Goal: Task Accomplishment & Management: Manage account settings

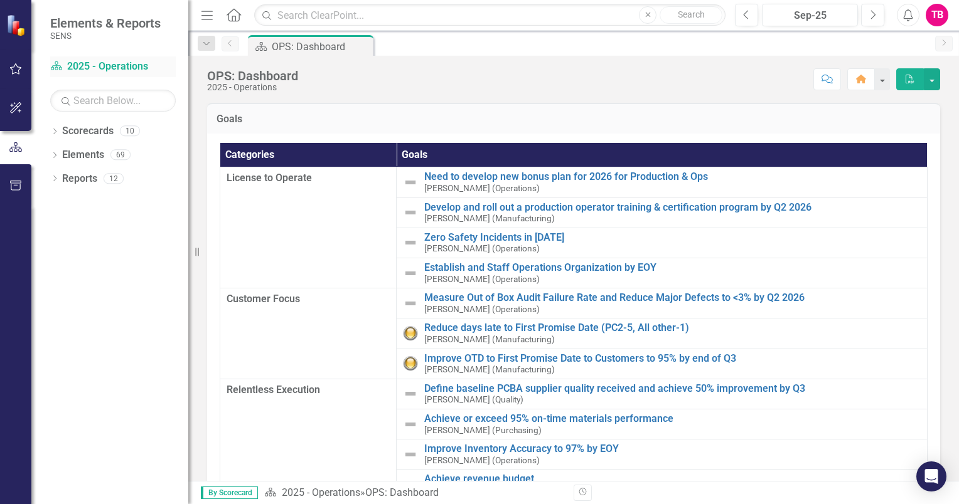
click at [124, 71] on link "Scorecard 2025 - Operations" at bounding box center [112, 67] width 125 height 14
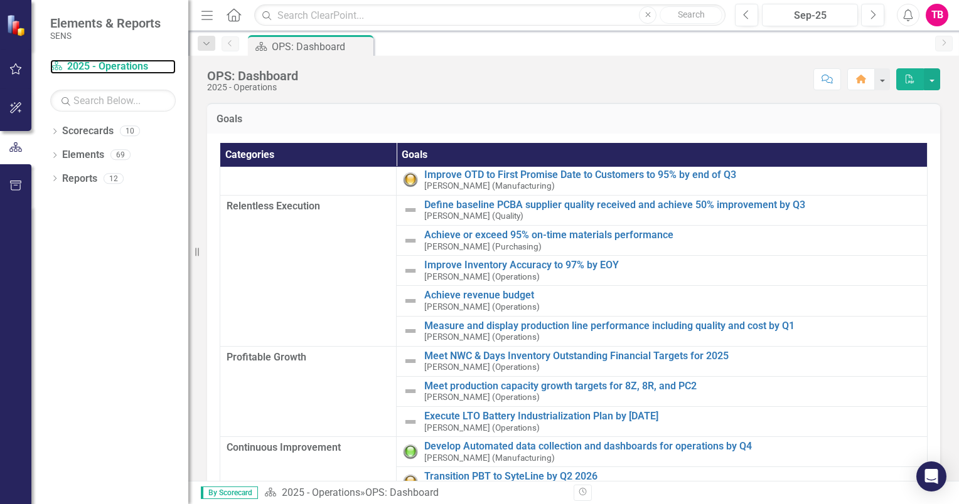
scroll to position [188, 0]
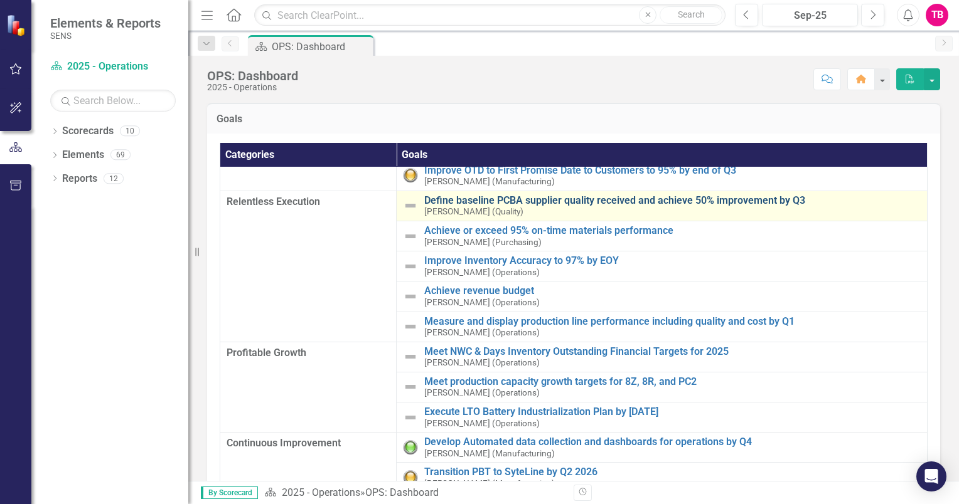
click at [501, 201] on link "Define baseline PCBA supplier quality received and achieve 50% improvement by Q3" at bounding box center [672, 200] width 496 height 11
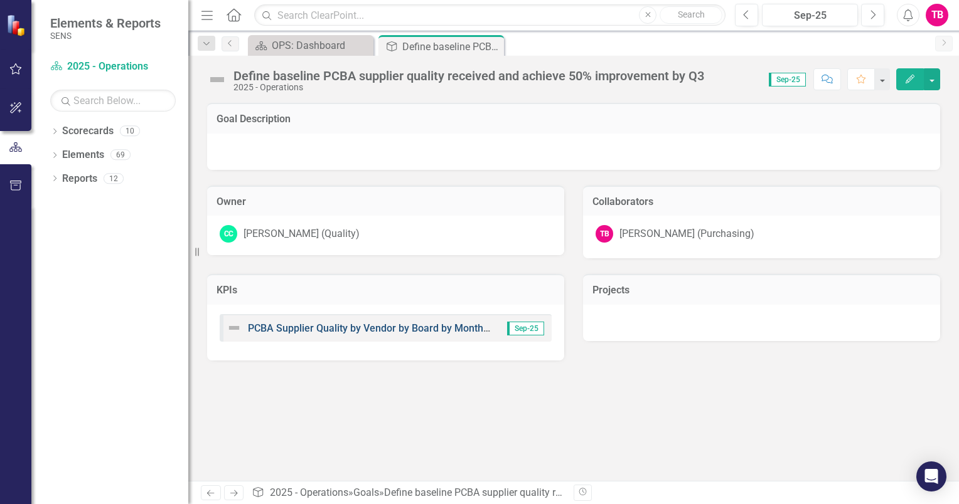
click at [401, 333] on link "PCBA Supplier Quality by Vendor by Board by Month (defect rate)" at bounding box center [395, 329] width 295 height 12
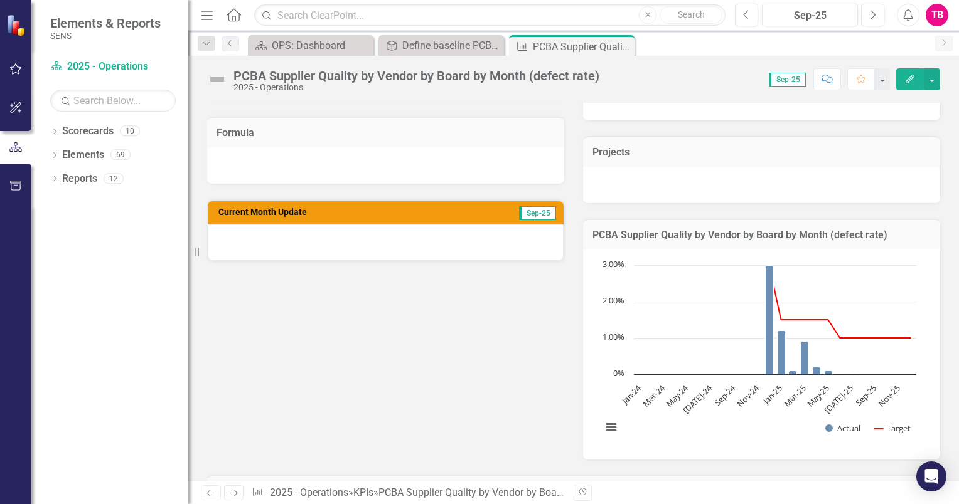
scroll to position [188, 0]
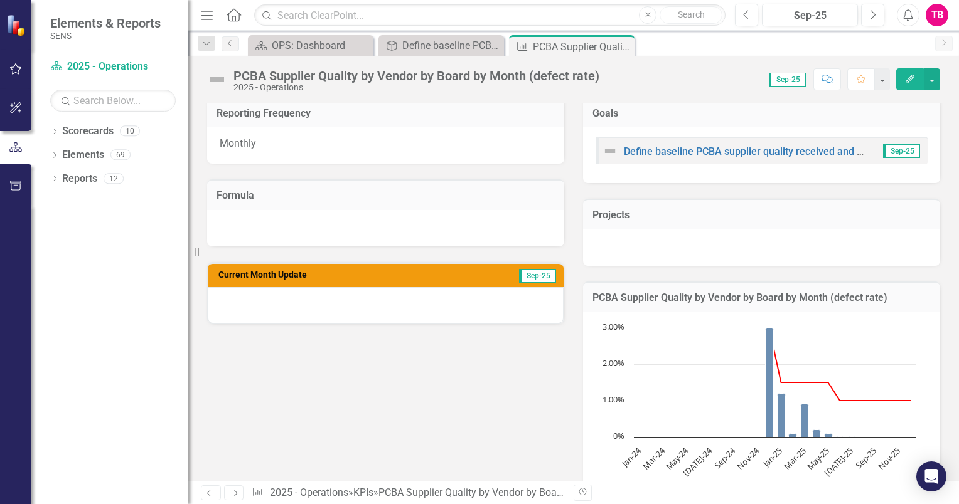
click at [748, 477] on rect "Interactive chart" at bounding box center [758, 416] width 327 height 188
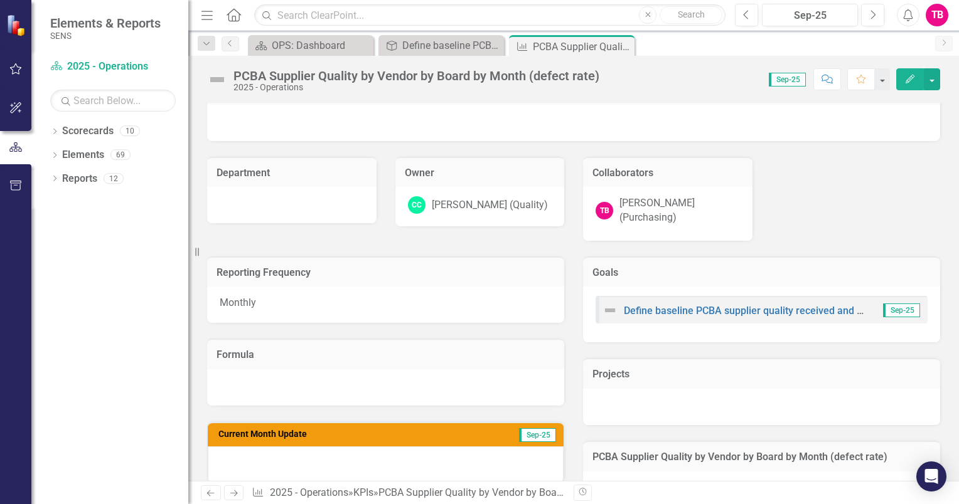
scroll to position [0, 0]
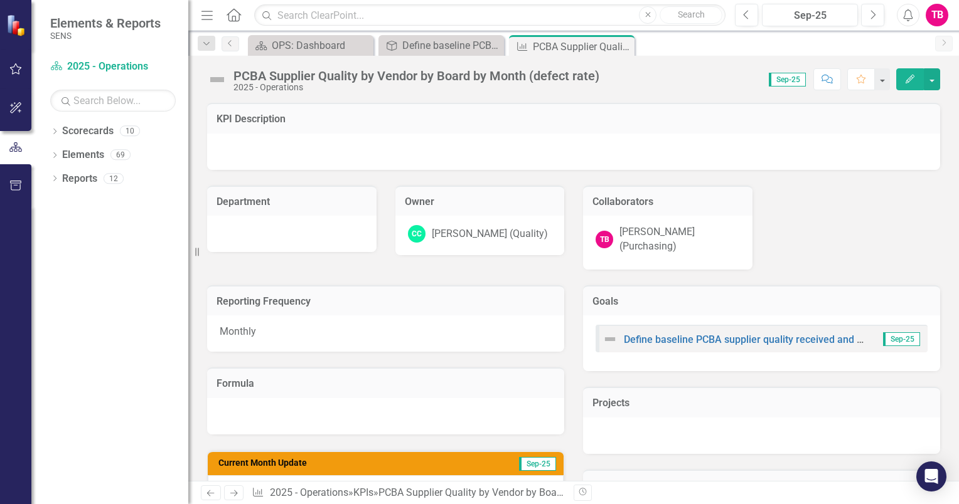
click at [422, 155] on div at bounding box center [573, 152] width 733 height 36
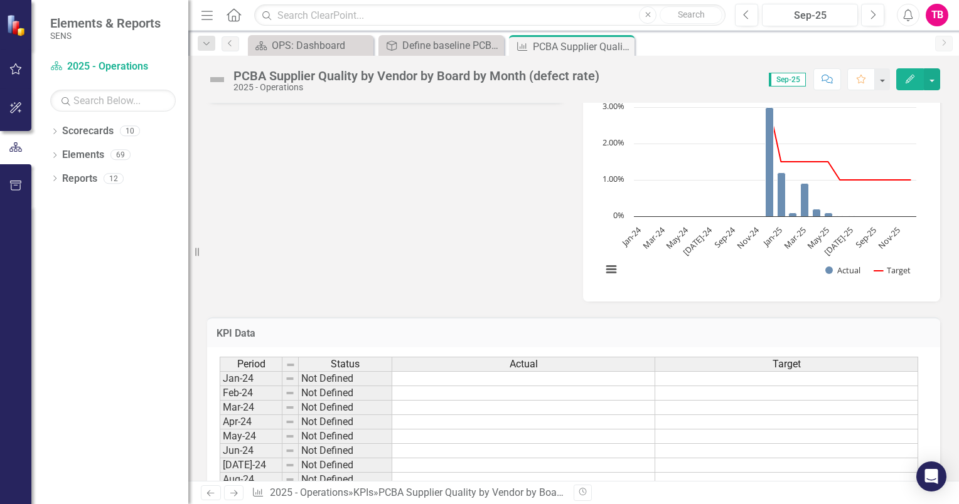
scroll to position [439, 0]
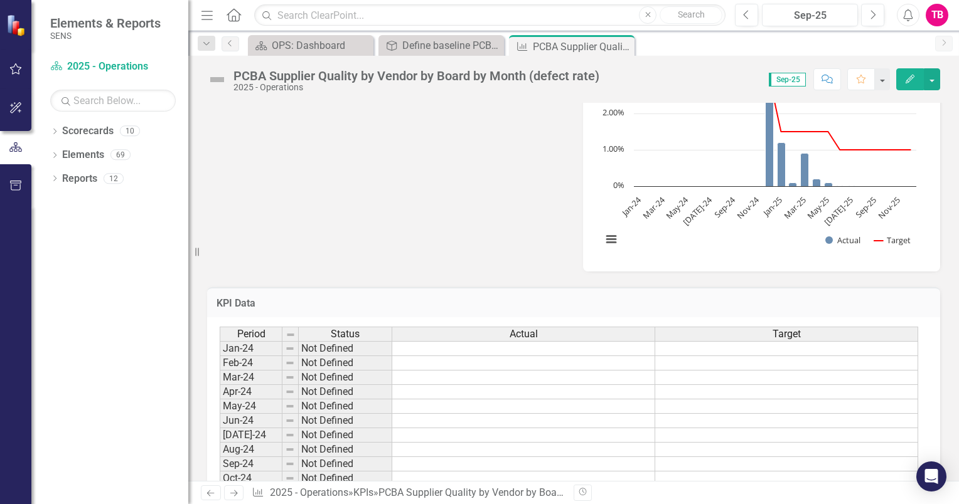
click at [250, 298] on h3 "KPI Data" at bounding box center [573, 303] width 714 height 11
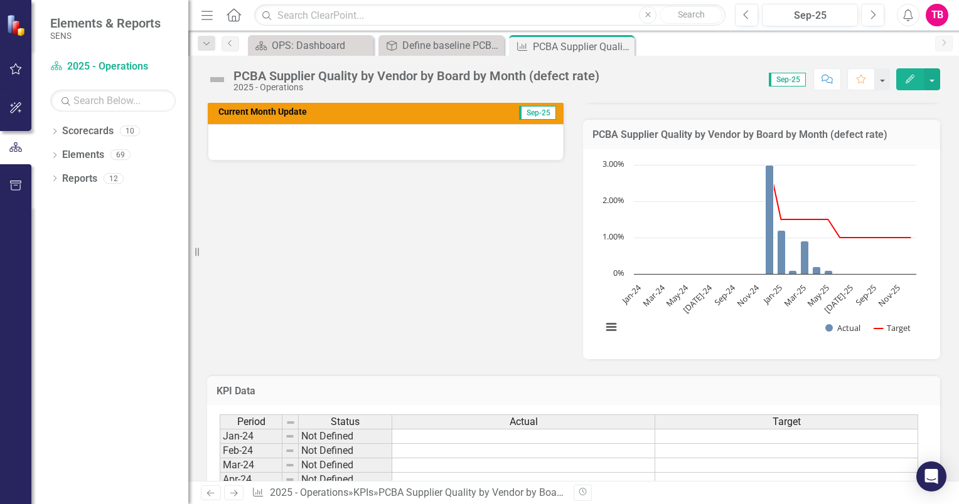
scroll to position [226, 0]
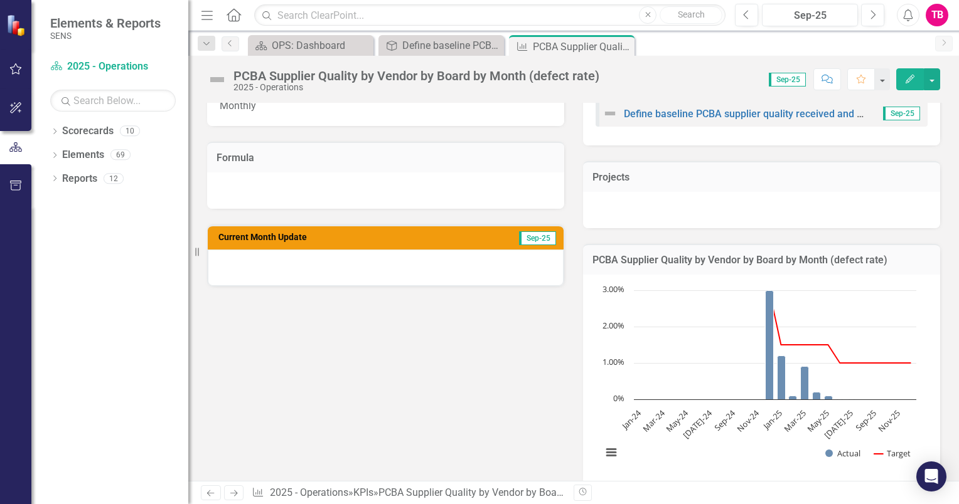
click at [911, 79] on icon "button" at bounding box center [909, 79] width 9 height 9
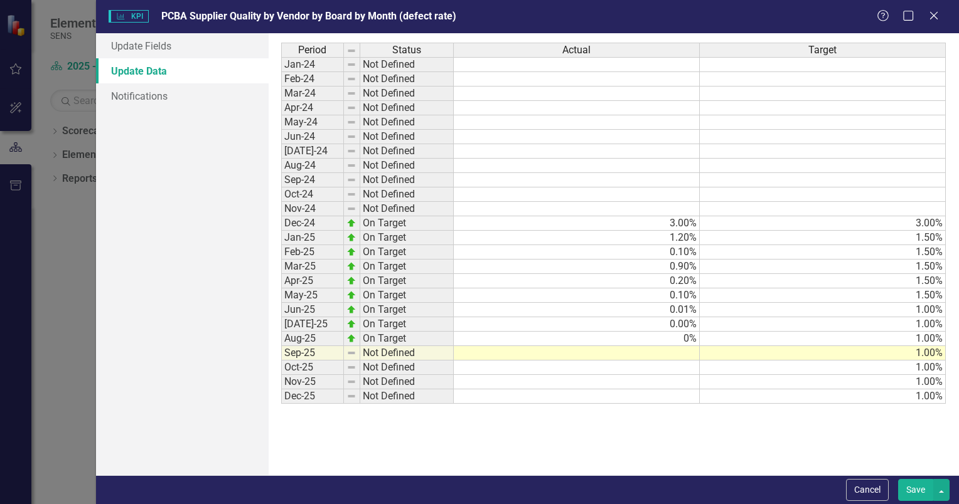
scroll to position [0, 0]
click at [151, 50] on link "Update Fields" at bounding box center [182, 45] width 173 height 25
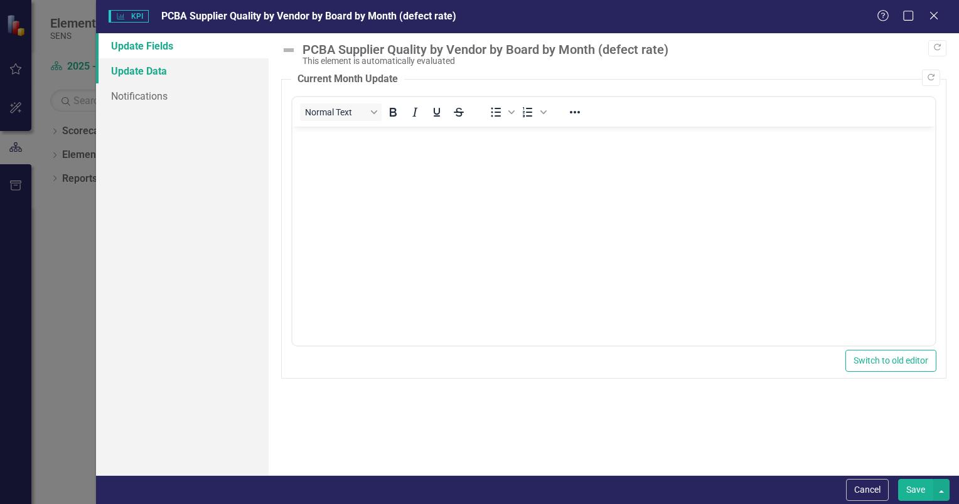
click at [146, 63] on link "Update Data" at bounding box center [182, 70] width 173 height 25
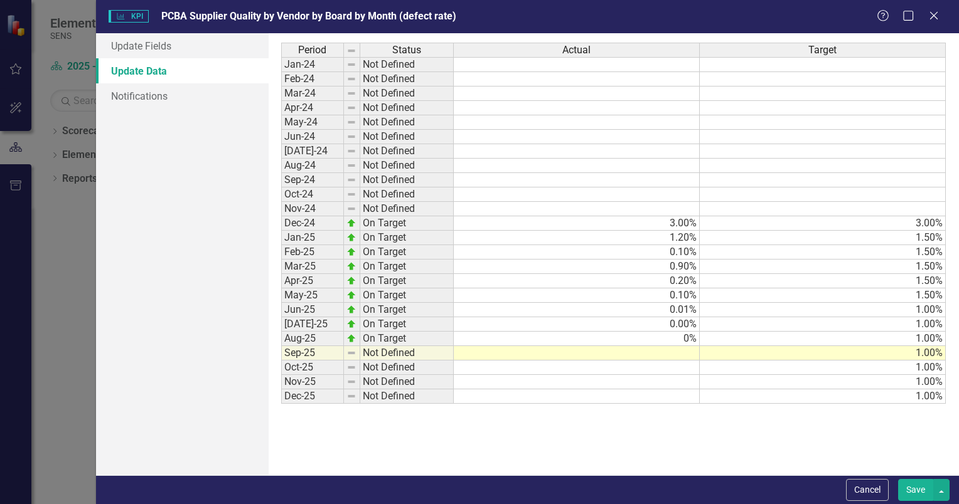
click at [281, 230] on div "Period Status Jan-24 Not Defined Feb-24 Not Defined Mar-24 Not Defined Apr-24 N…" at bounding box center [281, 223] width 0 height 361
click at [304, 225] on td "Dec-24" at bounding box center [312, 223] width 63 height 14
click at [308, 65] on td "Jan-24" at bounding box center [312, 64] width 63 height 15
click at [307, 63] on td "Jan-24" at bounding box center [312, 64] width 63 height 15
click at [299, 63] on td "Jan-24" at bounding box center [312, 64] width 63 height 15
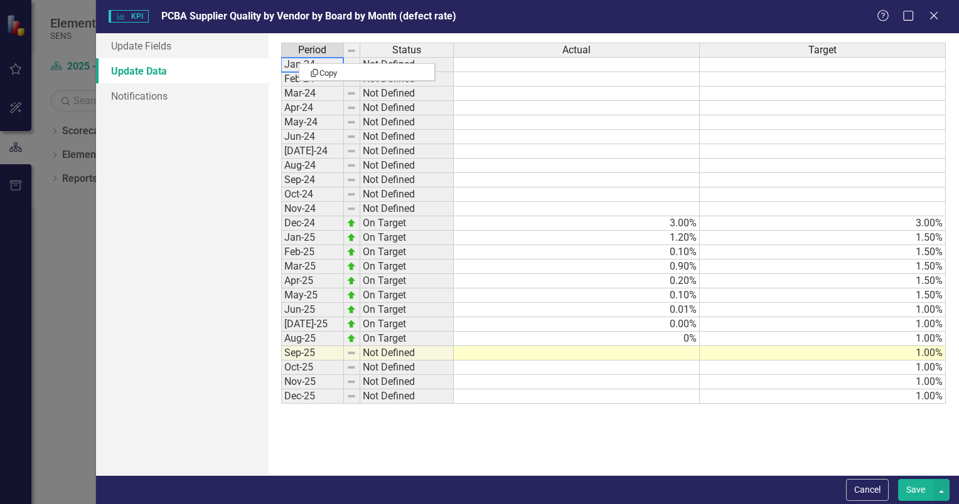
click at [299, 63] on td "Jan-24" at bounding box center [312, 64] width 63 height 15
click at [310, 224] on td "Dec-24" at bounding box center [312, 223] width 63 height 14
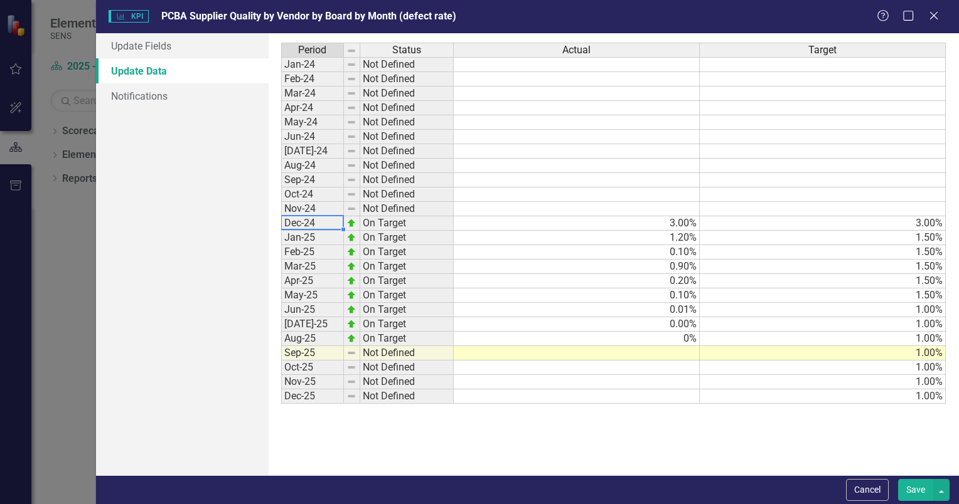
click at [310, 224] on td "Dec-24" at bounding box center [312, 223] width 63 height 14
click at [281, 215] on div "Period Status Actual Target Jan-24 Not Defined Feb-24 Not Defined Mar-24 Not De…" at bounding box center [281, 223] width 0 height 361
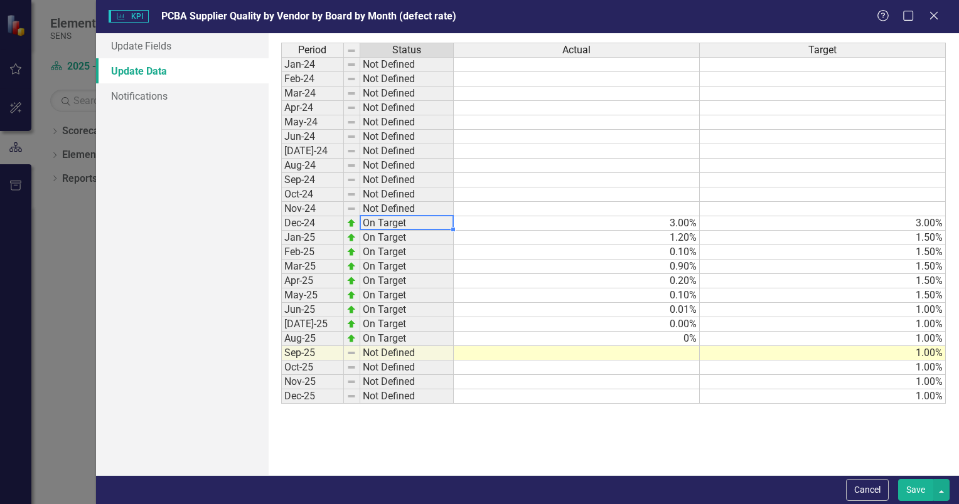
click at [403, 224] on td "On Target" at bounding box center [406, 223] width 93 height 14
click at [353, 222] on img at bounding box center [351, 223] width 10 height 10
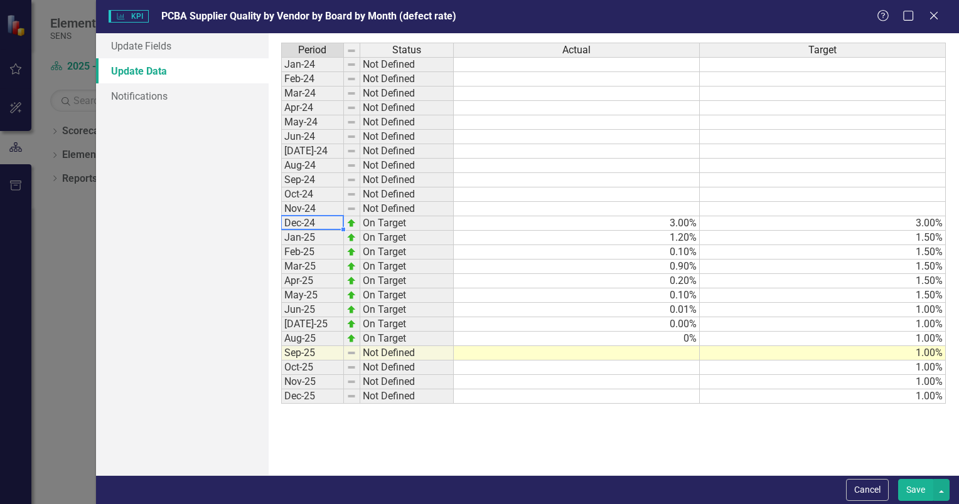
click at [324, 221] on td "Dec-24" at bounding box center [312, 223] width 63 height 14
click at [316, 178] on td "Sep-24" at bounding box center [312, 180] width 63 height 14
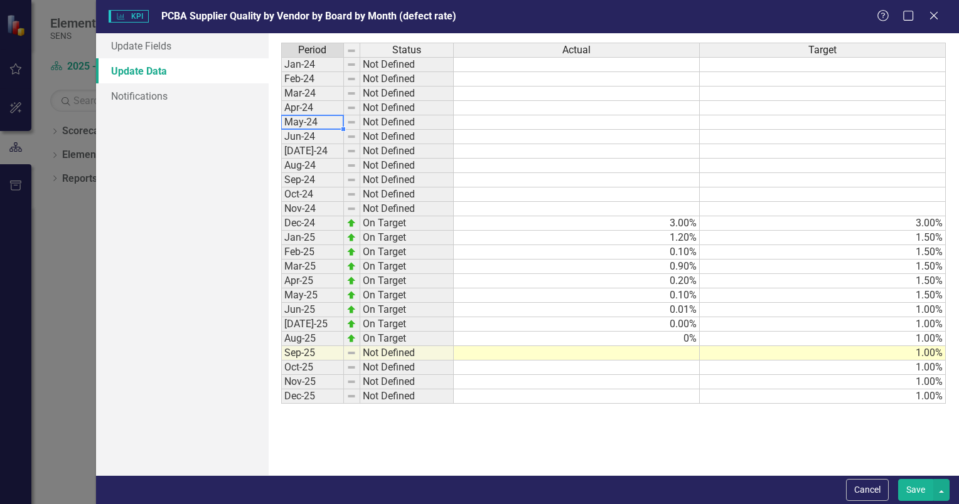
click at [311, 119] on td "May-24" at bounding box center [312, 122] width 63 height 14
click at [128, 15] on span "KPI KPI" at bounding box center [129, 16] width 40 height 13
click at [930, 21] on icon "Close" at bounding box center [933, 15] width 16 height 12
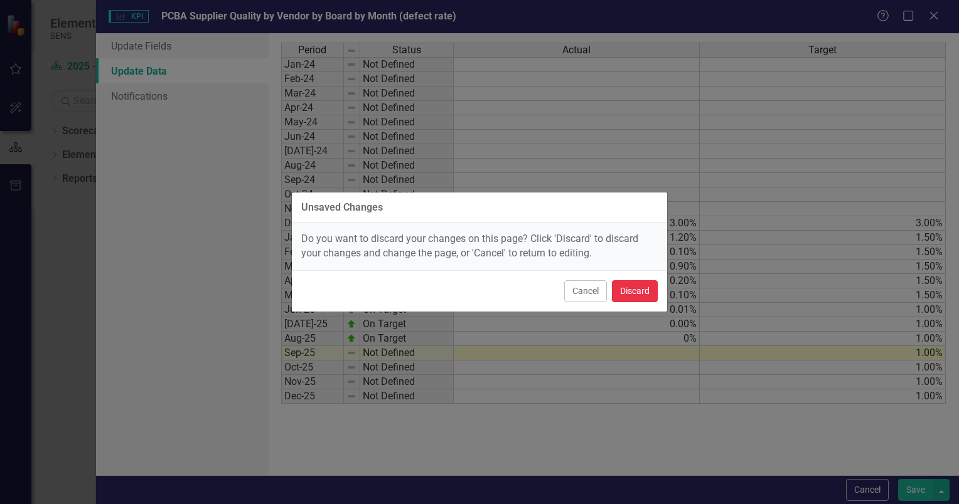
click at [638, 287] on button "Discard" at bounding box center [635, 291] width 46 height 22
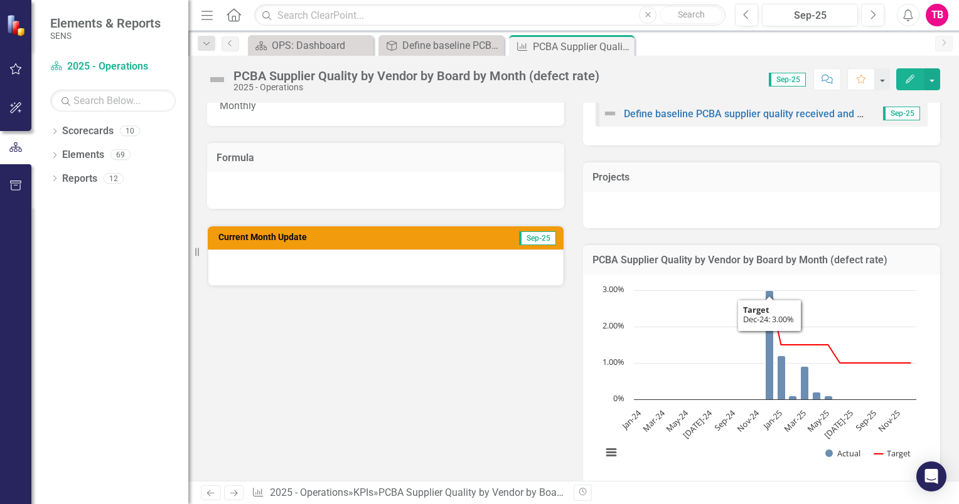
click at [302, 181] on div at bounding box center [385, 191] width 357 height 36
click at [284, 253] on div at bounding box center [386, 268] width 356 height 36
click at [543, 232] on span "Sep-25" at bounding box center [537, 239] width 37 height 14
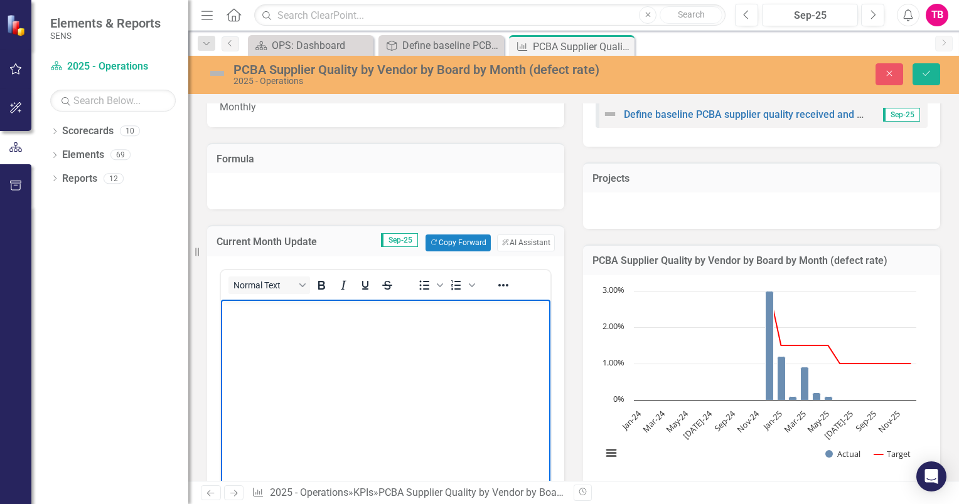
click at [371, 321] on body "Rich Text Area. Press ALT-0 for help." at bounding box center [385, 393] width 329 height 188
drag, startPoint x: 314, startPoint y: 466, endPoint x: 313, endPoint y: 449, distance: 17.6
click at [314, 466] on body "Rich Text Area. Press ALT-0 for help." at bounding box center [385, 393] width 329 height 188
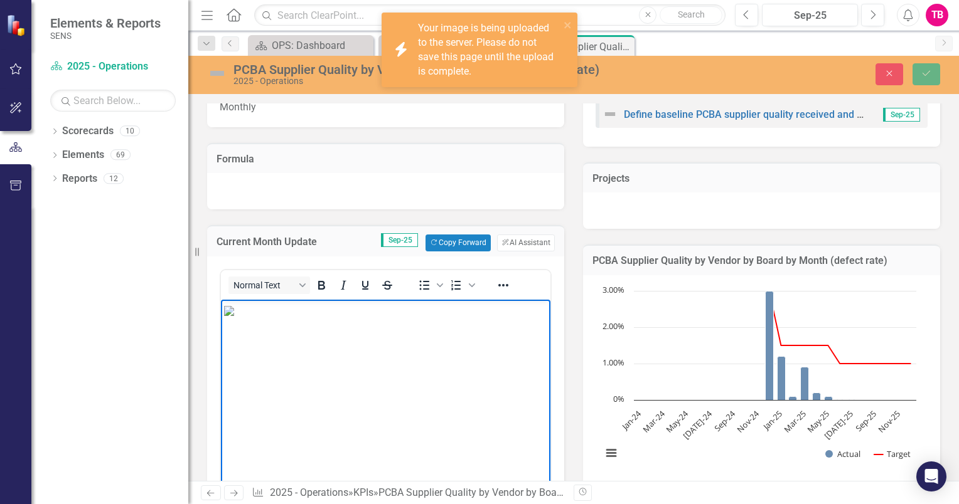
click at [234, 311] on img "Rich Text Area. Press ALT-0 for help." at bounding box center [229, 311] width 10 height 10
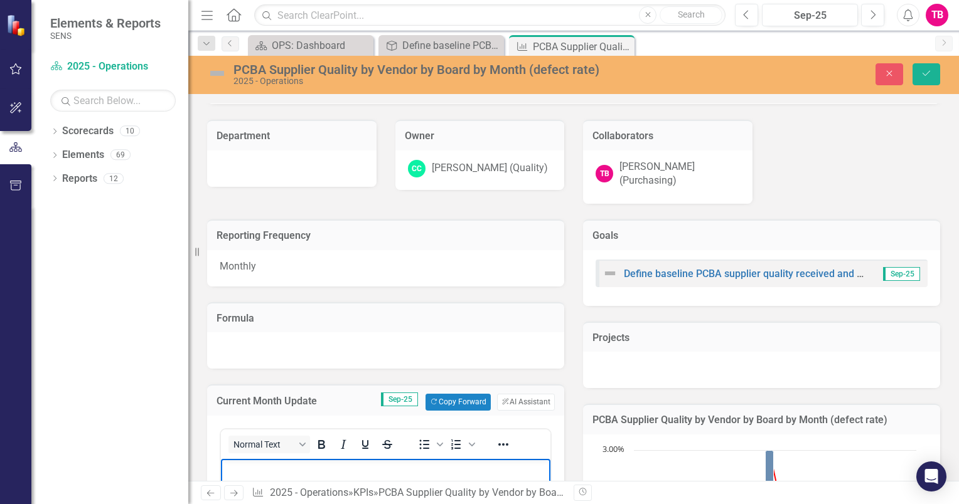
scroll to position [63, 0]
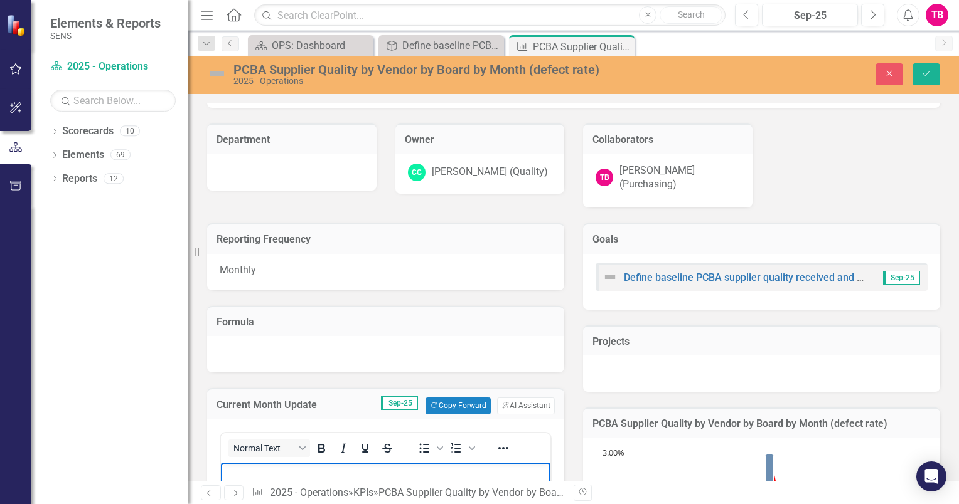
click at [267, 342] on div at bounding box center [385, 354] width 357 height 36
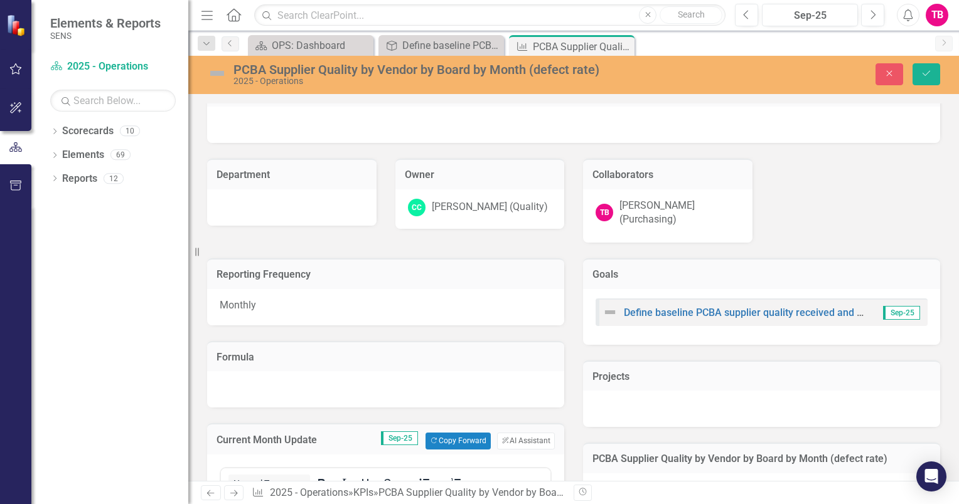
scroll to position [0, 0]
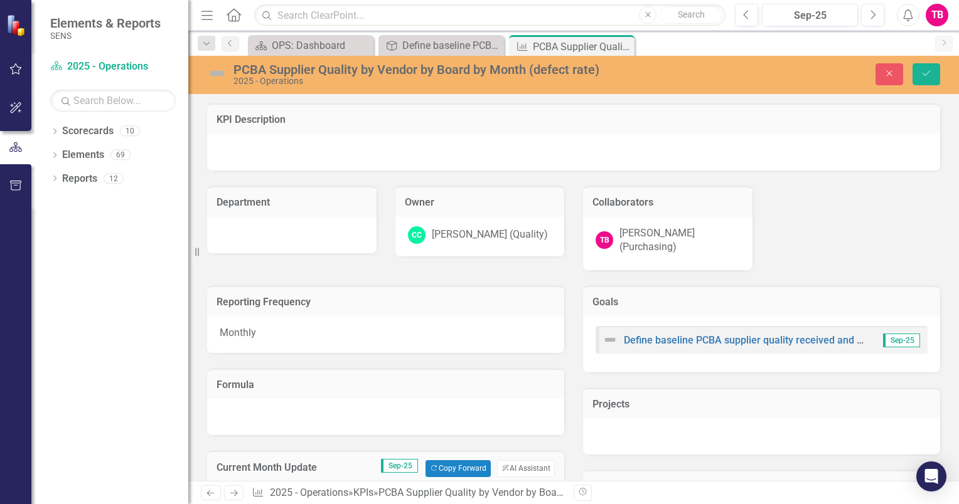
click at [291, 156] on div at bounding box center [573, 152] width 733 height 36
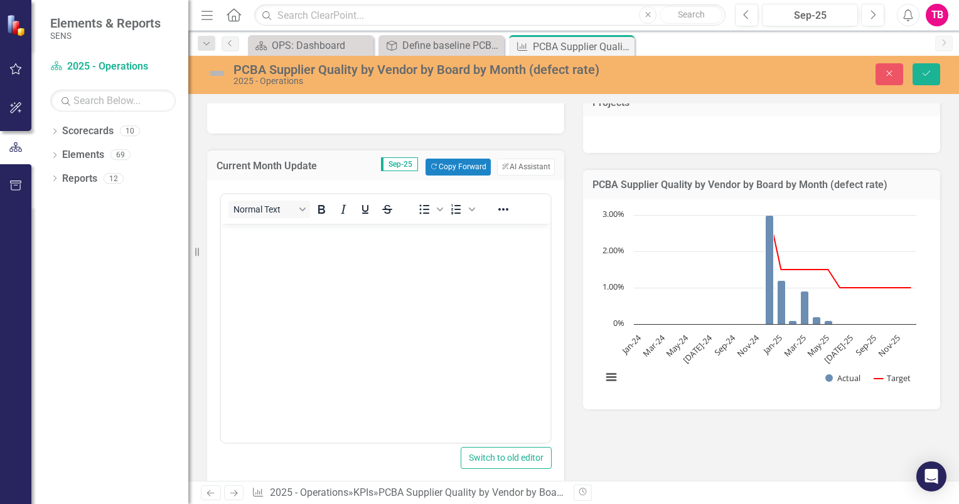
scroll to position [314, 0]
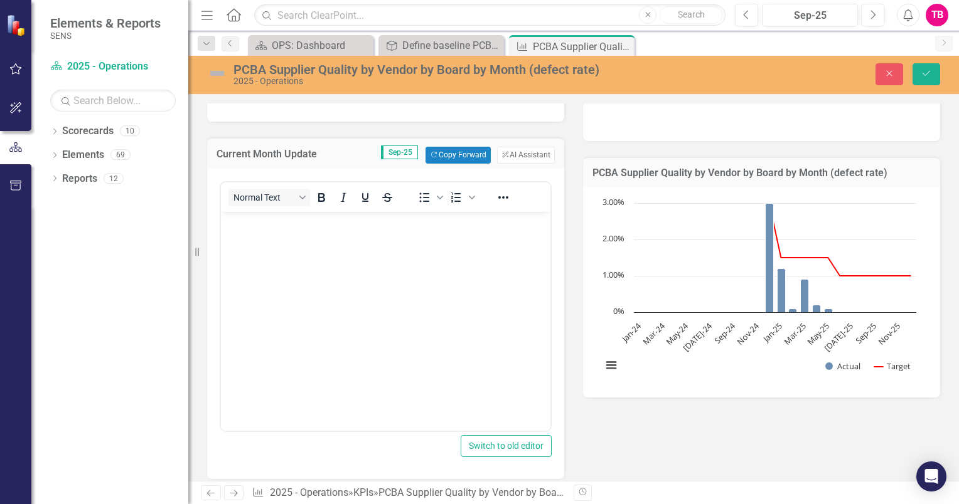
click at [597, 166] on td "PCBA Supplier Quality by Vendor by Board by Month (defect rate)" at bounding box center [761, 174] width 338 height 16
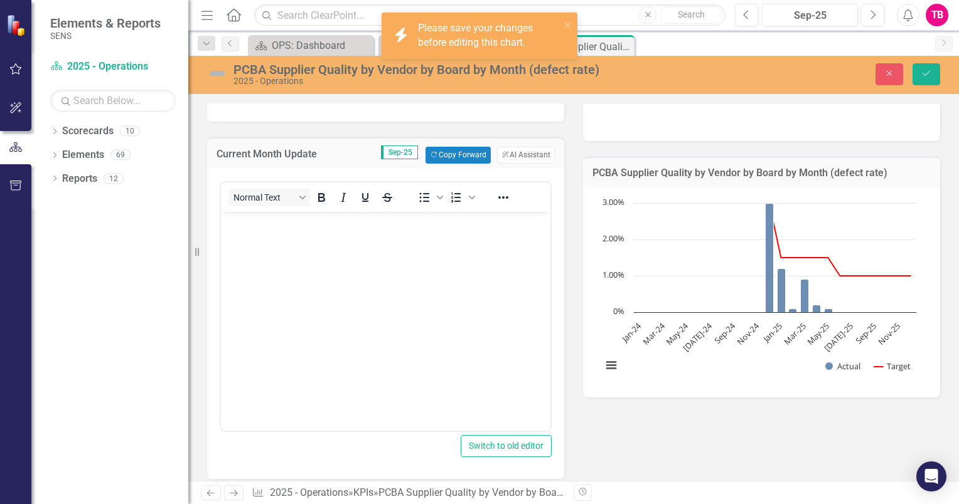
click at [597, 166] on td "PCBA Supplier Quality by Vendor by Board by Month (defect rate)" at bounding box center [761, 174] width 338 height 16
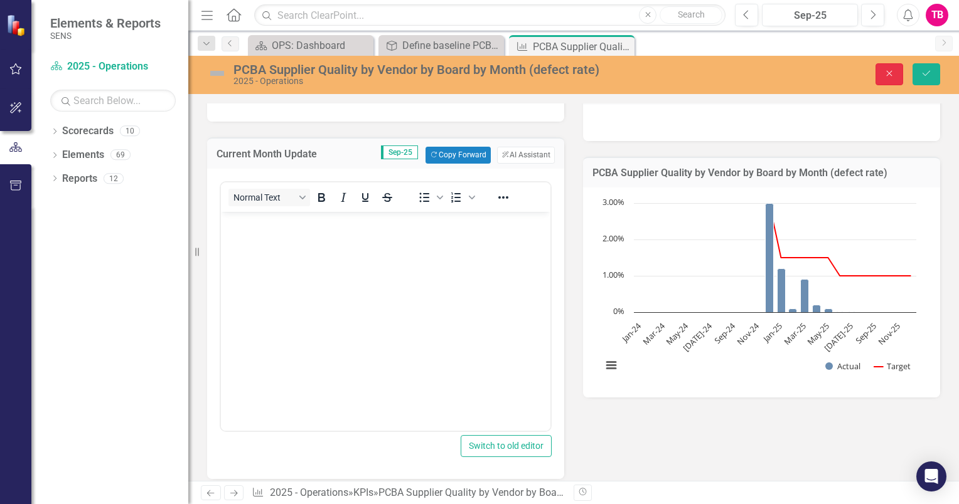
click at [880, 73] on button "Close" at bounding box center [889, 74] width 28 height 22
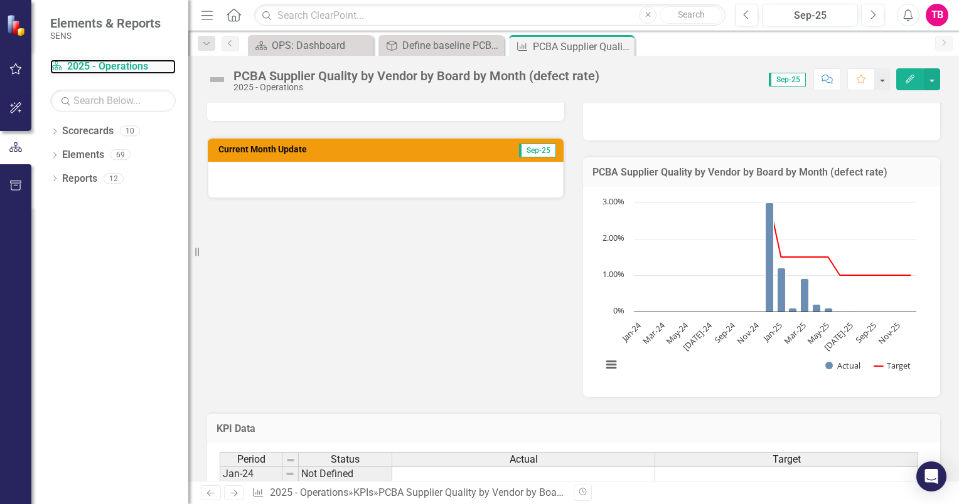
drag, startPoint x: 80, startPoint y: 70, endPoint x: 139, endPoint y: 74, distance: 58.5
click at [80, 70] on link "Scorecard 2025 - Operations" at bounding box center [112, 67] width 125 height 14
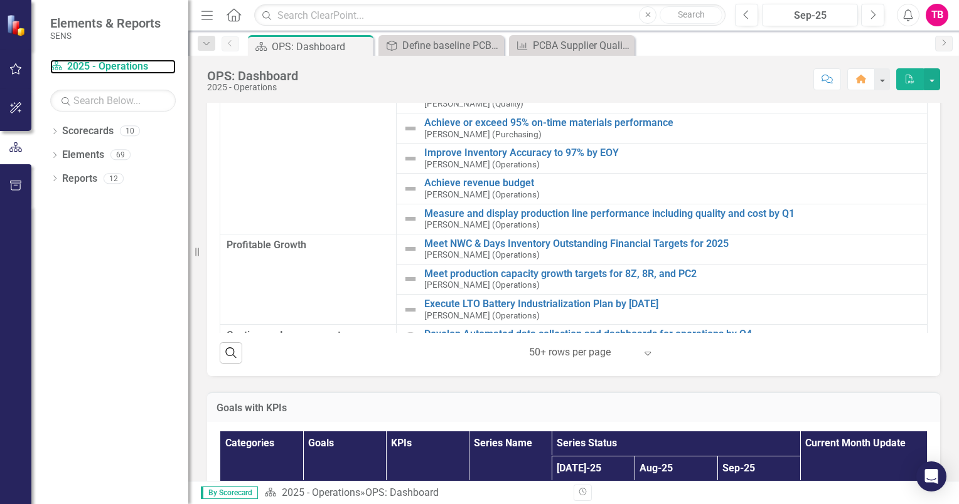
scroll to position [93, 0]
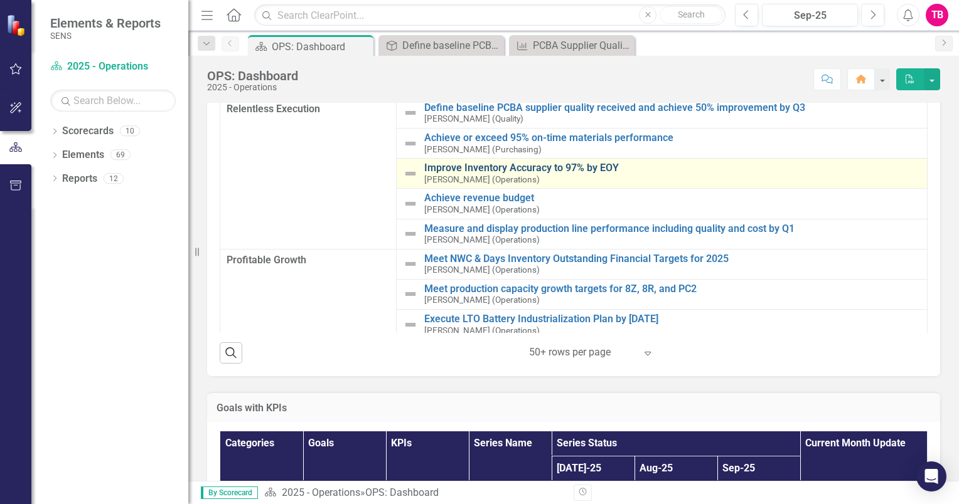
click at [491, 168] on link "Improve Inventory Accuracy to 97% by EOY" at bounding box center [672, 168] width 496 height 11
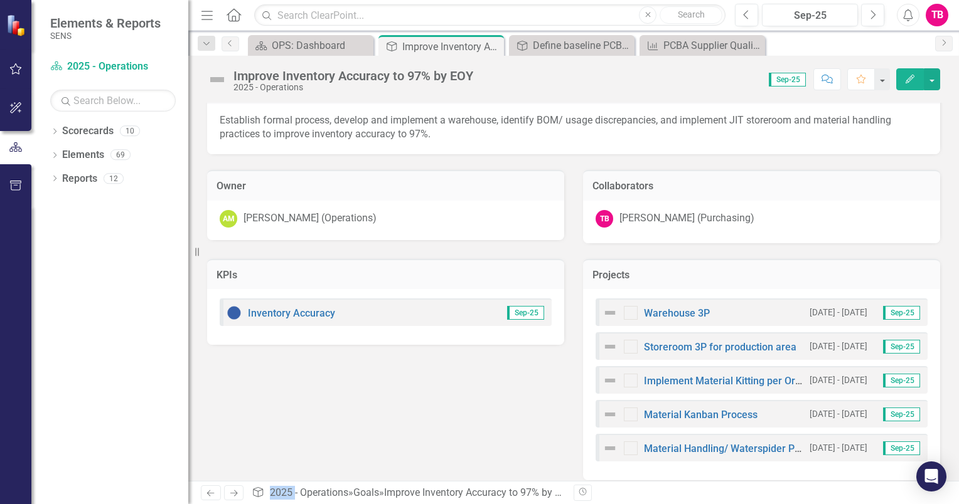
scroll to position [40, 0]
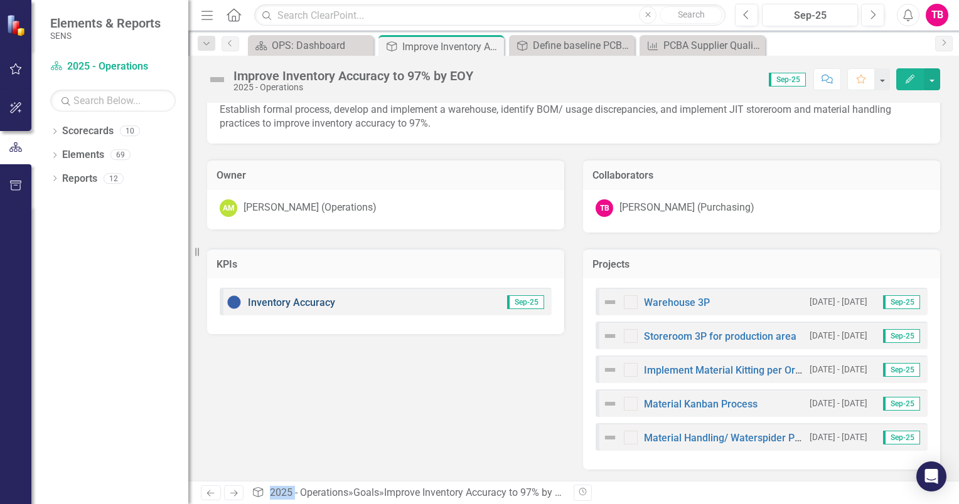
click at [311, 306] on link "Inventory Accuracy" at bounding box center [291, 303] width 87 height 12
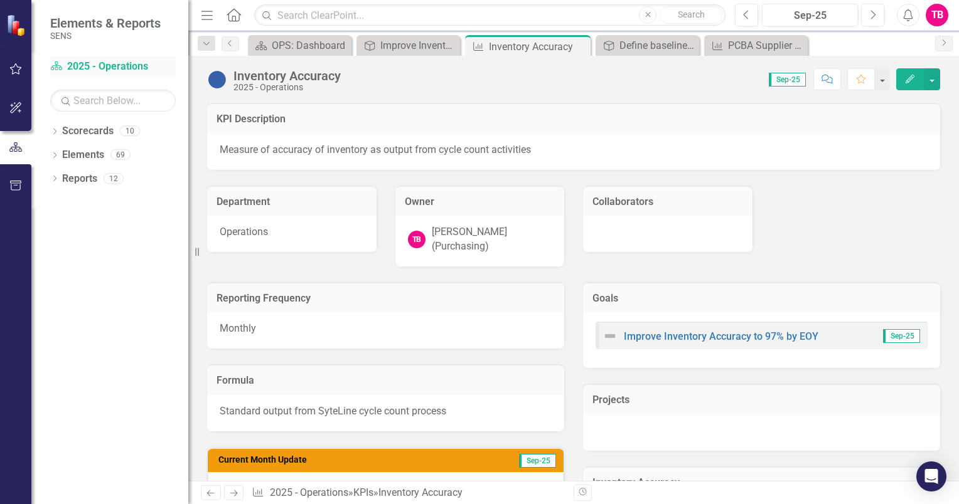
click at [101, 70] on link "Scorecard 2025 - Operations" at bounding box center [112, 67] width 125 height 14
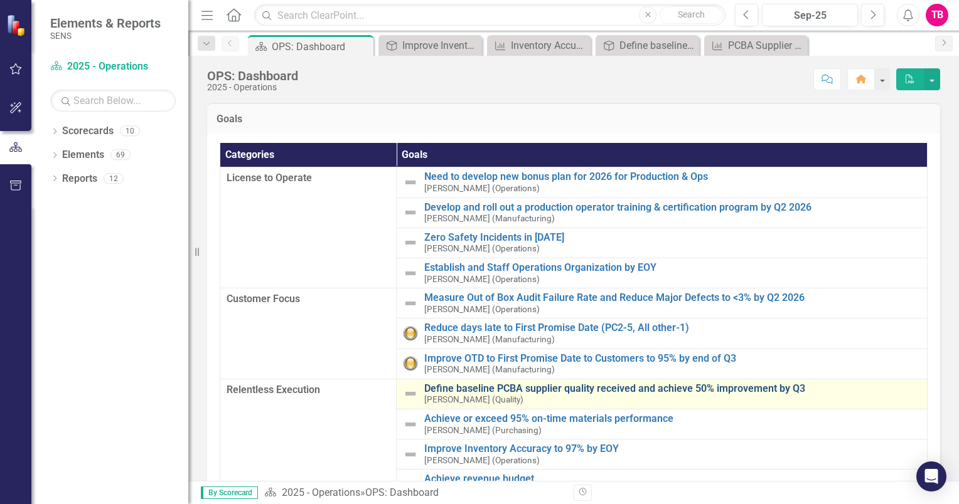
click at [457, 383] on link "Define baseline PCBA supplier quality received and achieve 50% improvement by Q3" at bounding box center [672, 388] width 496 height 11
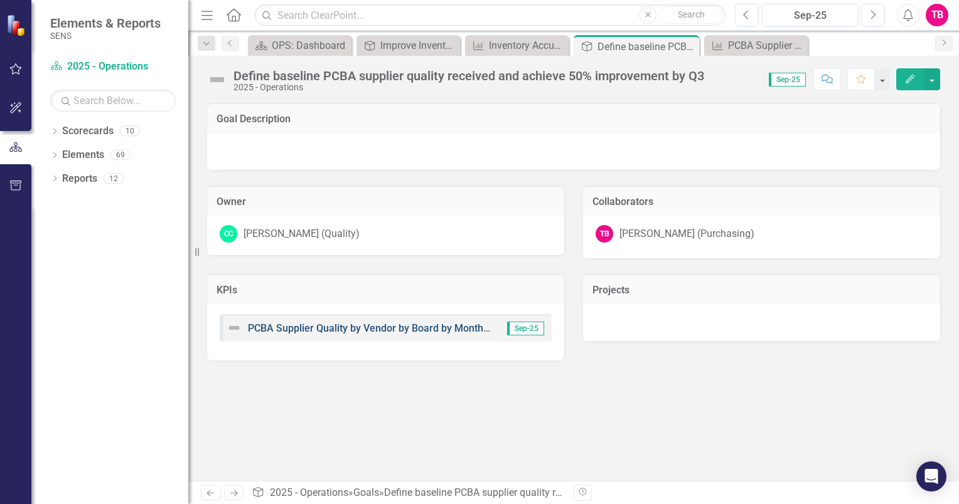
click at [329, 329] on link "PCBA Supplier Quality by Vendor by Board by Month (defect rate)" at bounding box center [395, 329] width 295 height 12
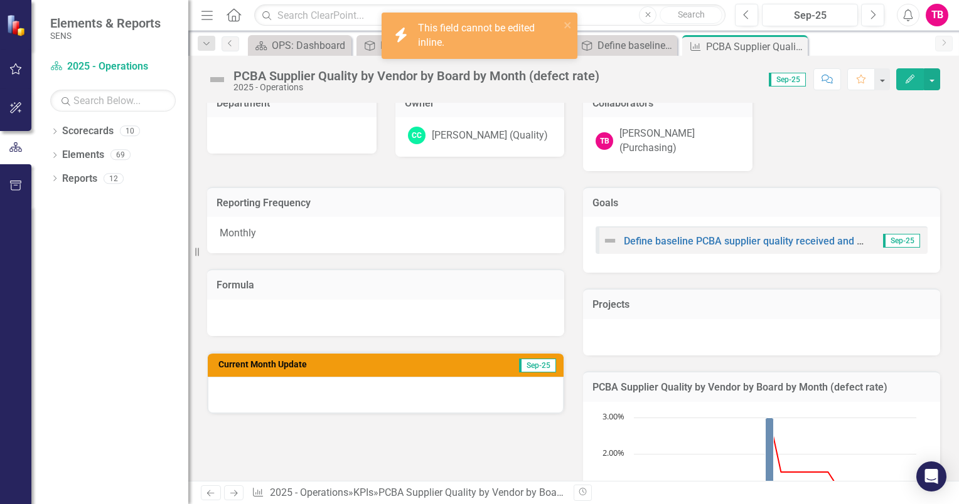
scroll to position [125, 0]
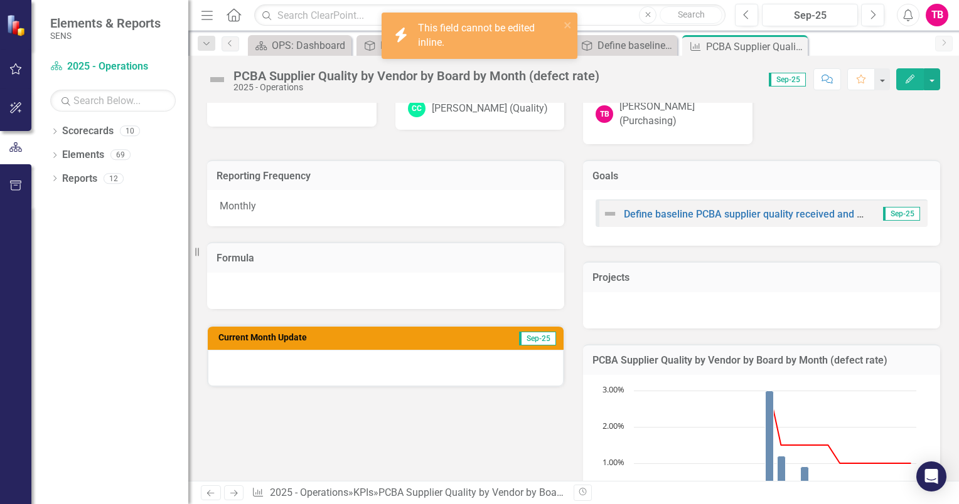
click at [278, 355] on div at bounding box center [386, 368] width 356 height 36
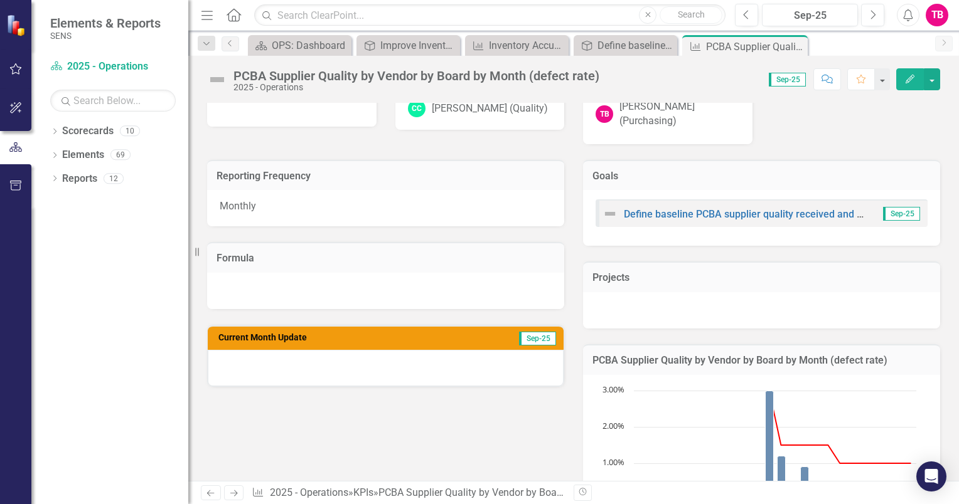
click at [278, 355] on div at bounding box center [386, 368] width 356 height 36
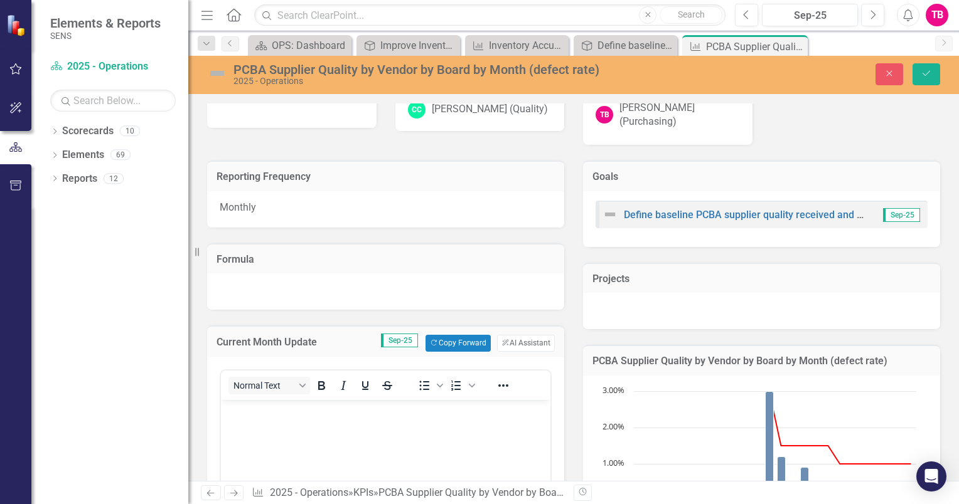
scroll to position [0, 0]
click at [275, 422] on body "Rich Text Area. Press ALT-0 for help." at bounding box center [385, 494] width 329 height 188
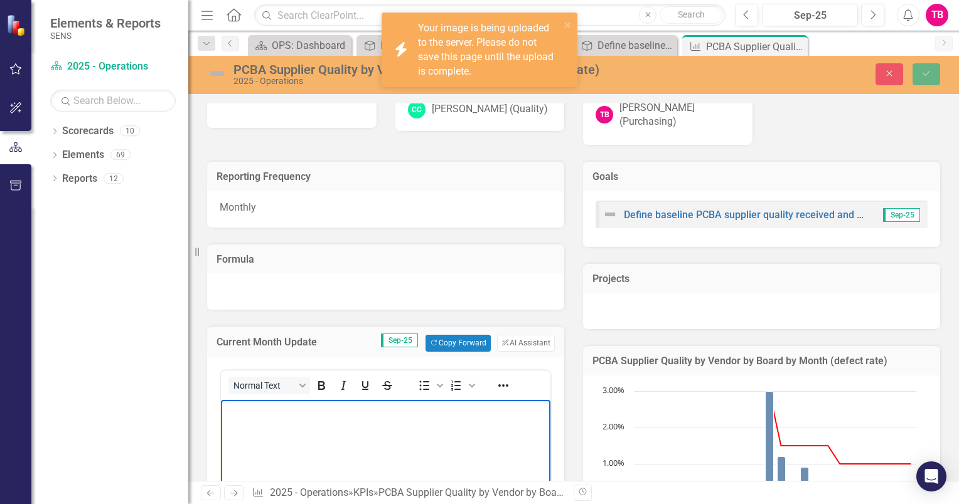
click at [224, 411] on img "Rich Text Area. Press ALT-0 for help." at bounding box center [224, 411] width 0 height 0
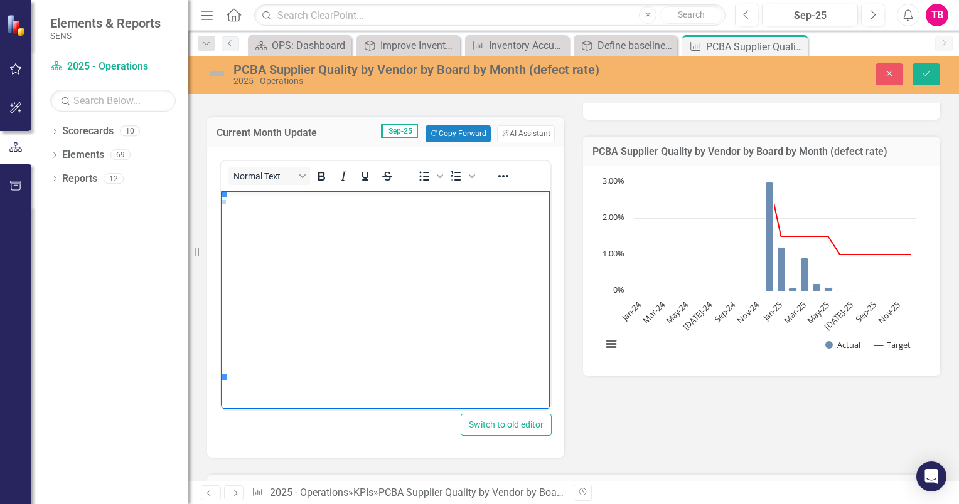
scroll to position [336, 0]
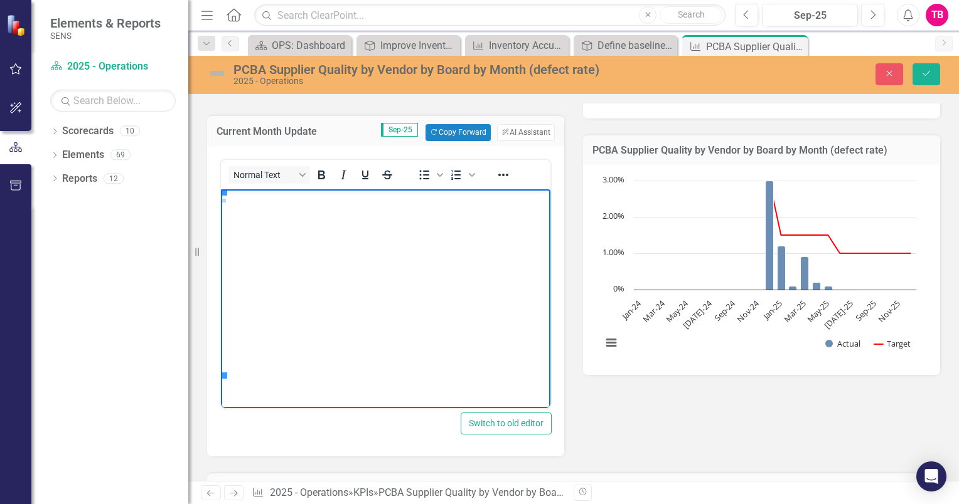
click at [440, 377] on html at bounding box center [385, 283] width 329 height 188
click at [227, 224] on p "Rich Text Area. Press ALT-0 for help." at bounding box center [385, 224] width 323 height 15
click at [627, 145] on h3 "PCBA Supplier Quality by Vendor by Board by Month (defect rate)" at bounding box center [761, 150] width 338 height 11
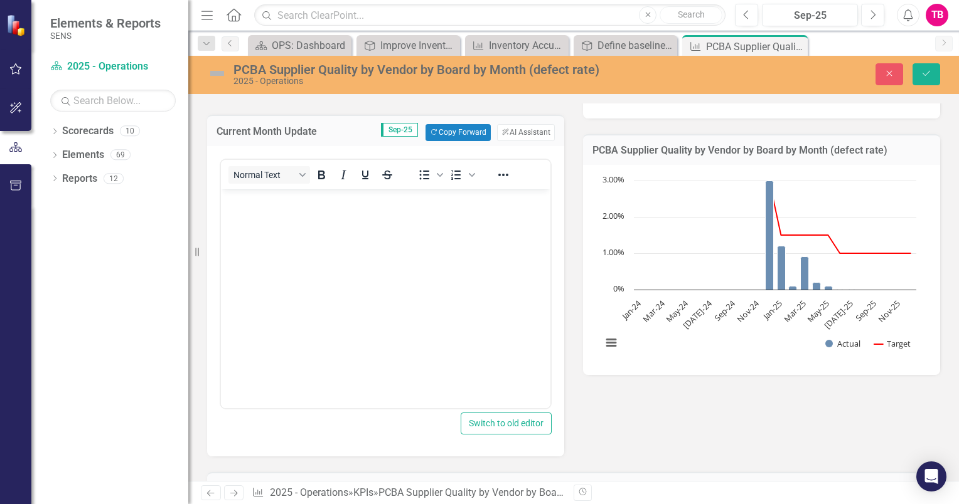
click at [622, 134] on div "PCBA Supplier Quality by Vendor by Board by Month (defect rate)" at bounding box center [761, 149] width 357 height 31
click at [765, 237] on icon "Dec-24, 3. Actual." at bounding box center [769, 235] width 8 height 109
click at [243, 213] on body "Rich Text Area. Press ALT-0 for help." at bounding box center [385, 283] width 329 height 188
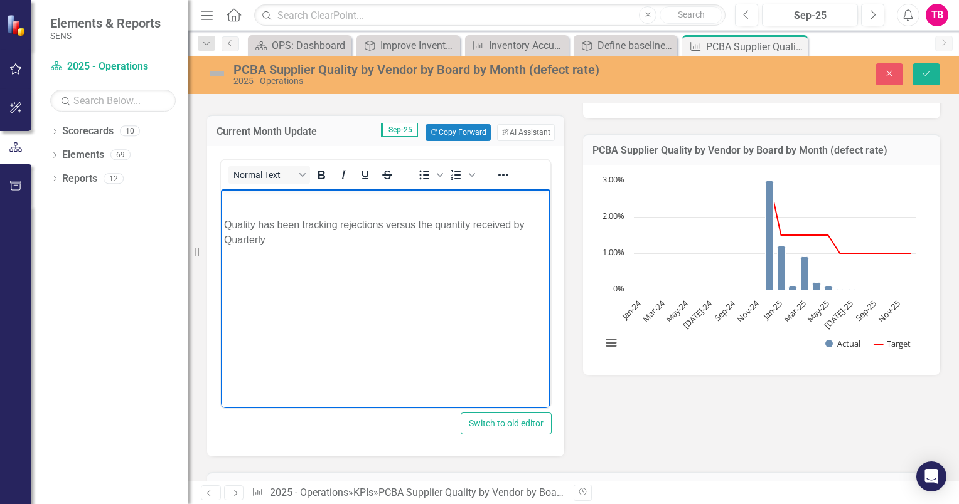
click at [224, 265] on img "Rich Text Area. Press ALT-0 for help." at bounding box center [224, 265] width 0 height 0
drag, startPoint x: 225, startPoint y: 256, endPoint x: 385, endPoint y: 343, distance: 182.8
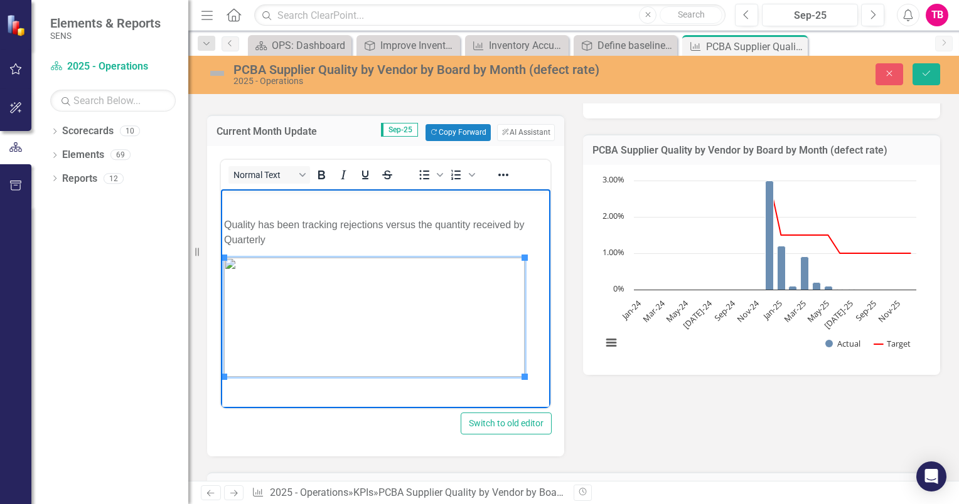
click at [272, 243] on p "Quality has been tracking rejections versus the quantity received by Quarterly" at bounding box center [385, 232] width 323 height 30
click at [285, 238] on p "Quality has been tracking rejections versus the quantity received by Quarterly" at bounding box center [385, 232] width 323 height 30
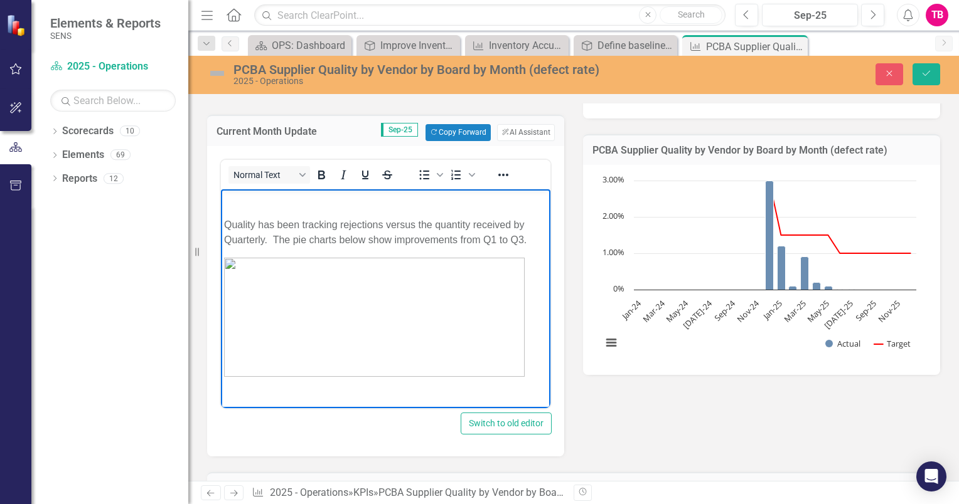
click at [497, 238] on p "Quality has been tracking rejections versus the quantity received by Quarterly.…" at bounding box center [385, 232] width 323 height 30
click at [244, 251] on p "Quality has been tracking rejections versus the quantity received by Quarterly.…" at bounding box center [385, 239] width 323 height 45
click at [248, 253] on p "Quality has been tracking rejections versus the quantity received by Quarterly.…" at bounding box center [385, 239] width 323 height 45
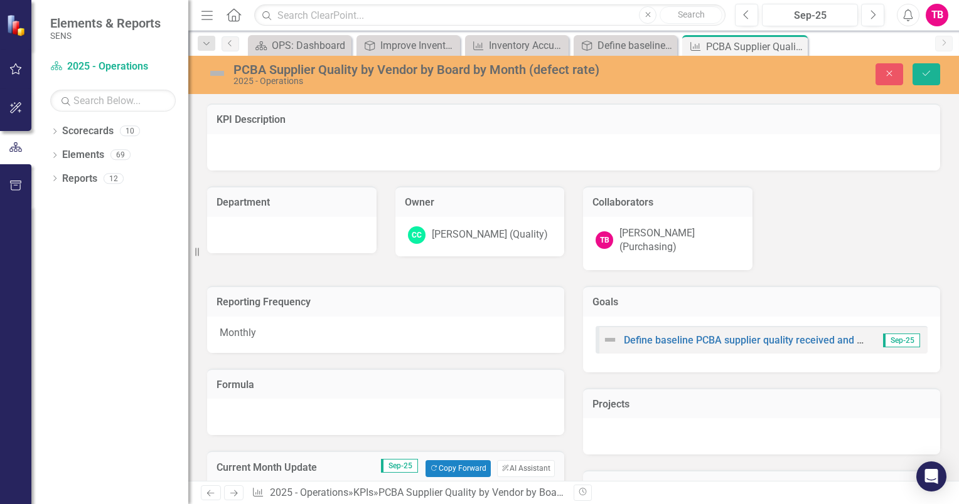
scroll to position [336, 0]
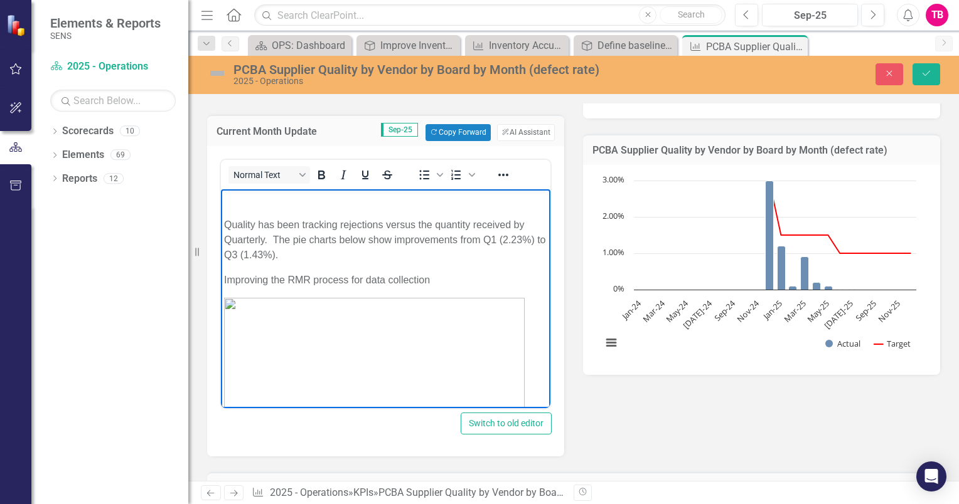
click at [224, 276] on p "Improving the RMR process for data collection" at bounding box center [385, 279] width 323 height 15
click at [425, 168] on icon "Bullet list" at bounding box center [424, 175] width 15 height 15
click at [469, 301] on li "Improving the RMR process for data collection" at bounding box center [398, 304] width 298 height 15
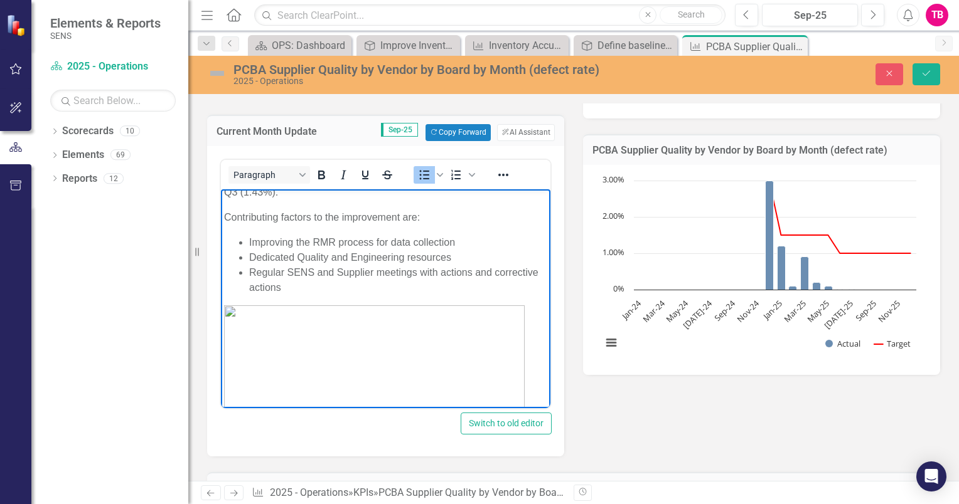
scroll to position [0, 0]
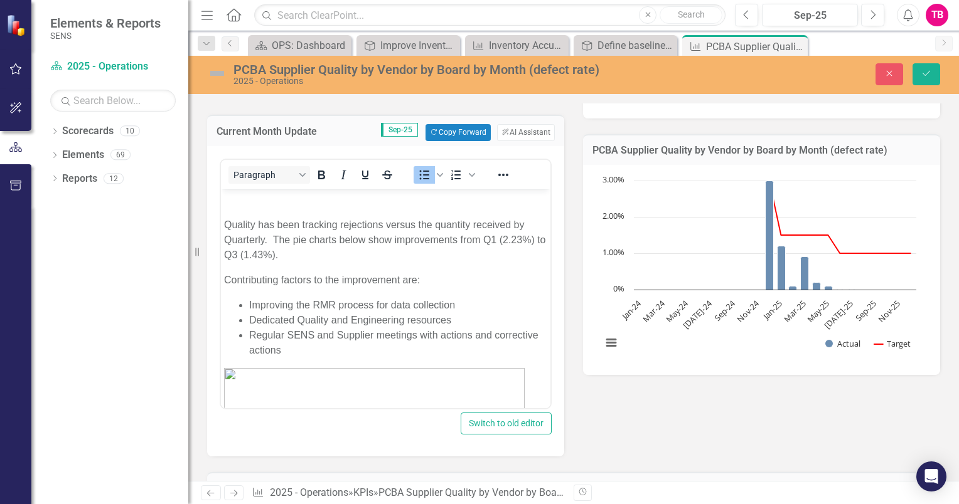
click at [584, 134] on div "PCBA Supplier Quality by Vendor by Board by Month (defect rate)" at bounding box center [761, 149] width 357 height 31
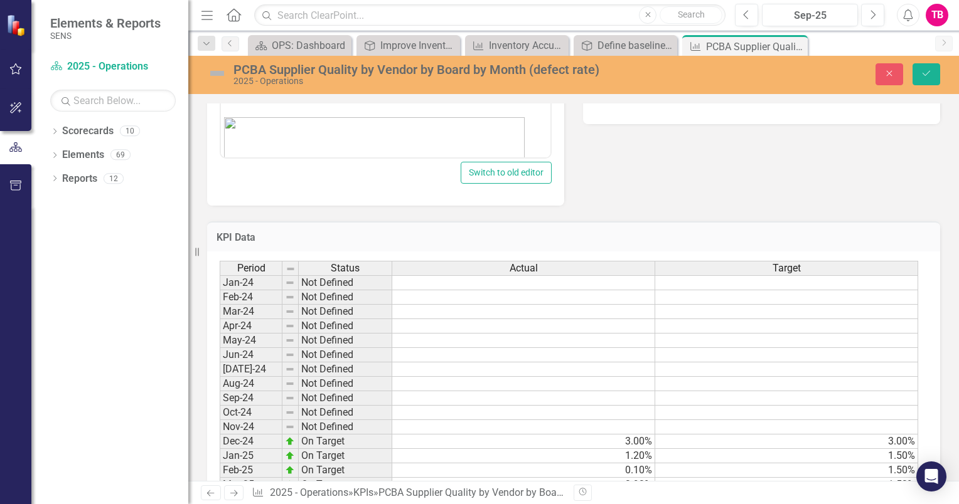
scroll to position [713, 0]
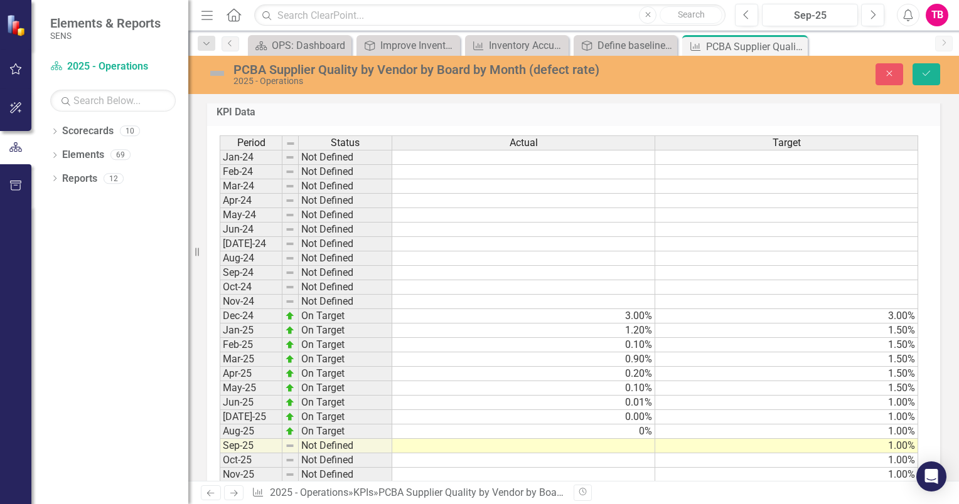
click at [604, 309] on td "3.00%" at bounding box center [523, 316] width 263 height 14
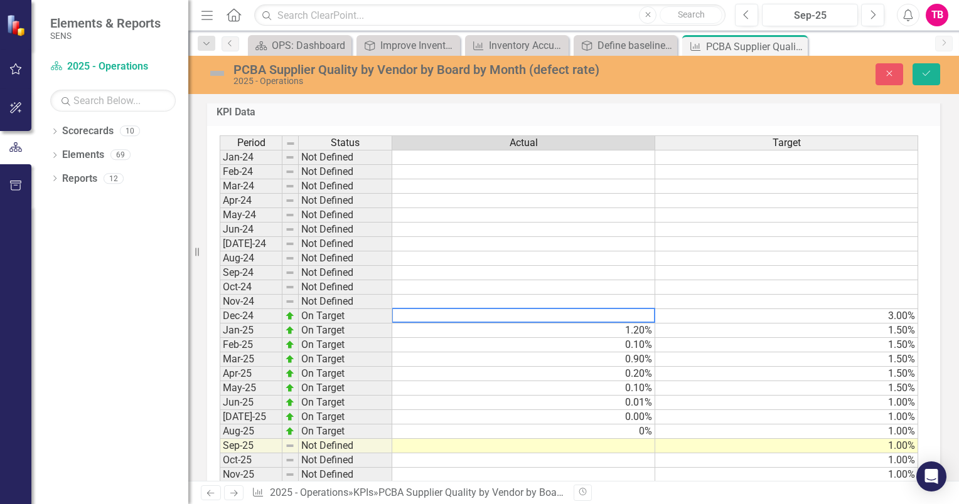
click at [608, 324] on td "1.20%" at bounding box center [523, 331] width 263 height 14
type textarea "1.2"
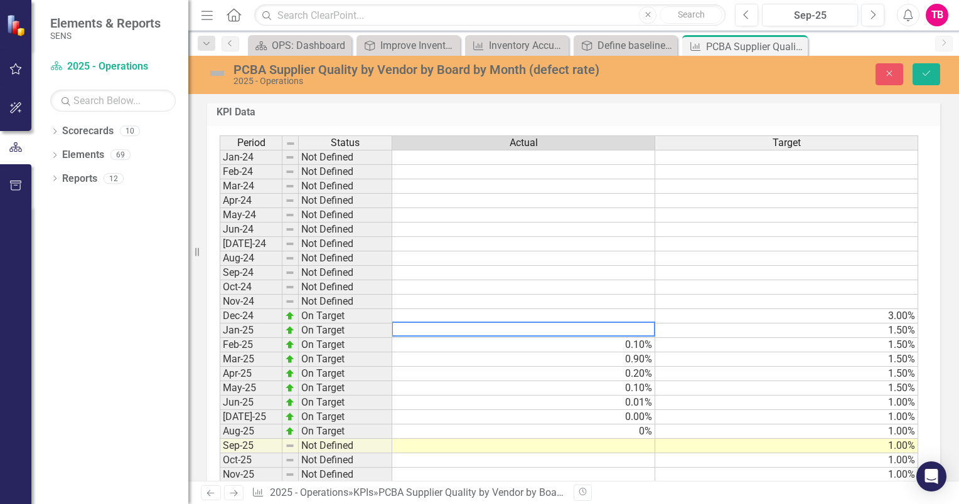
click at [611, 338] on td "0.10%" at bounding box center [523, 345] width 263 height 14
type textarea "0.1"
click at [220, 339] on div "Period Status Actual Target Jan-24 Not Defined Feb-24 Not Defined Mar-24 Not De…" at bounding box center [220, 316] width 0 height 361
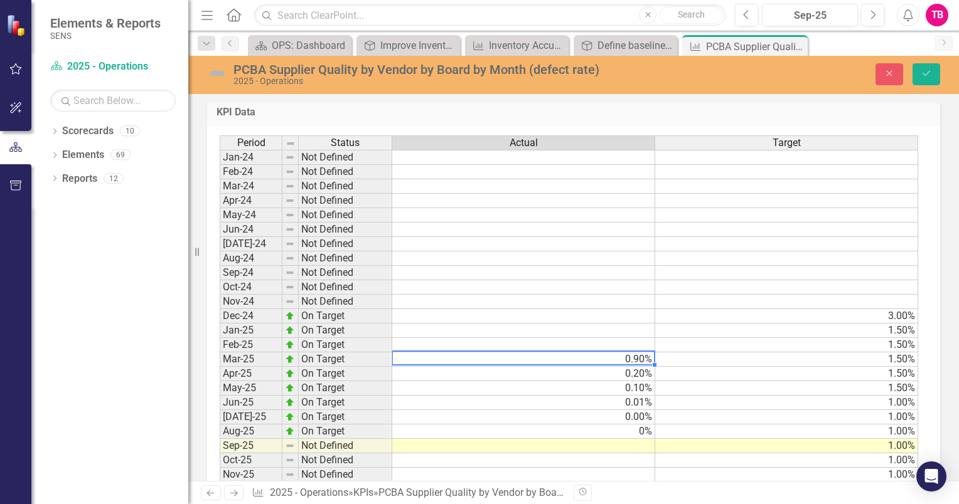
type textarea "0.9"
click at [613, 367] on td "0.20%" at bounding box center [523, 374] width 263 height 14
type textarea "0.2"
drag, startPoint x: 616, startPoint y: 372, endPoint x: 617, endPoint y: 383, distance: 10.7
click at [616, 381] on td "0.10%" at bounding box center [523, 388] width 263 height 14
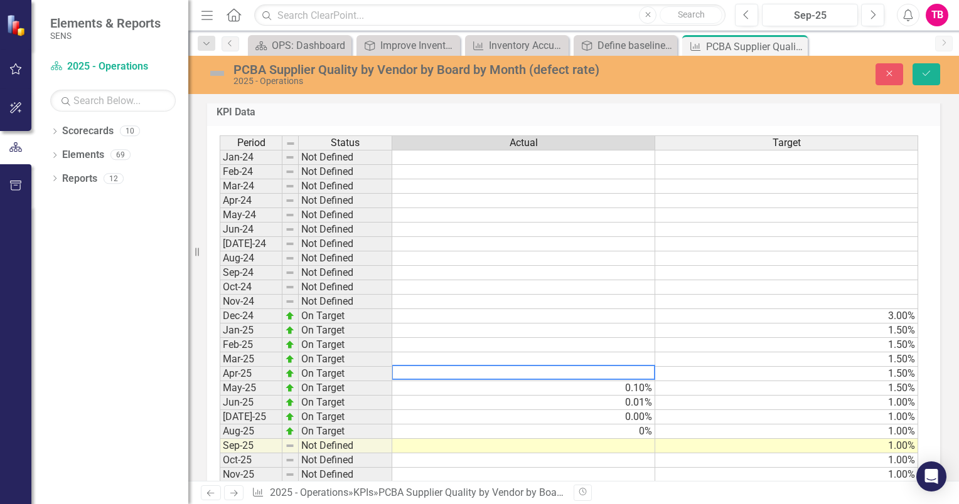
type textarea "0.1"
click at [616, 396] on td "0.01%" at bounding box center [523, 403] width 263 height 14
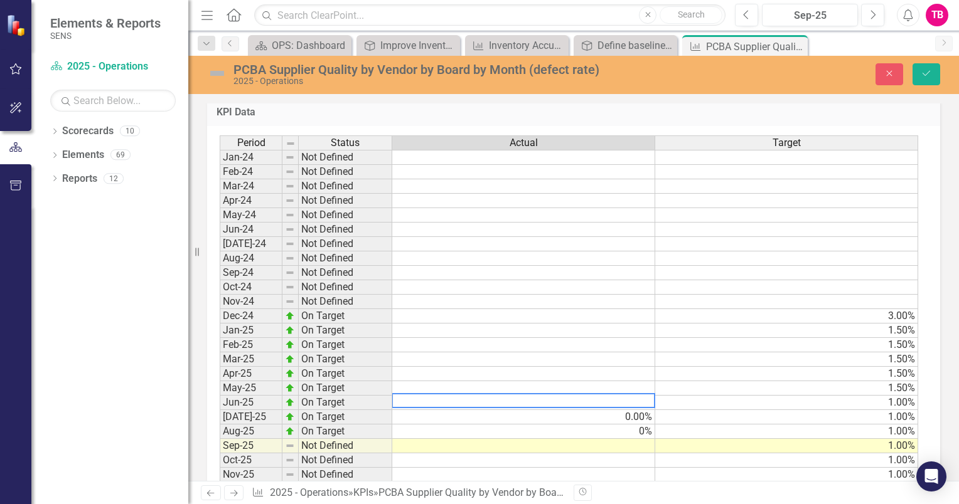
click at [617, 410] on td "0.00%" at bounding box center [523, 417] width 263 height 14
type textarea "0.0015"
click at [617, 425] on td "0%" at bounding box center [523, 432] width 263 height 14
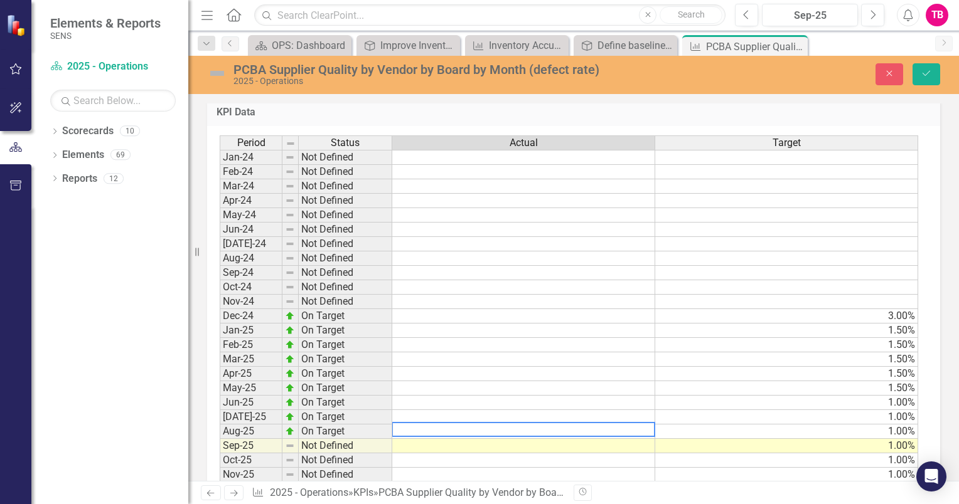
click at [880, 309] on td "3.00%" at bounding box center [786, 316] width 263 height 14
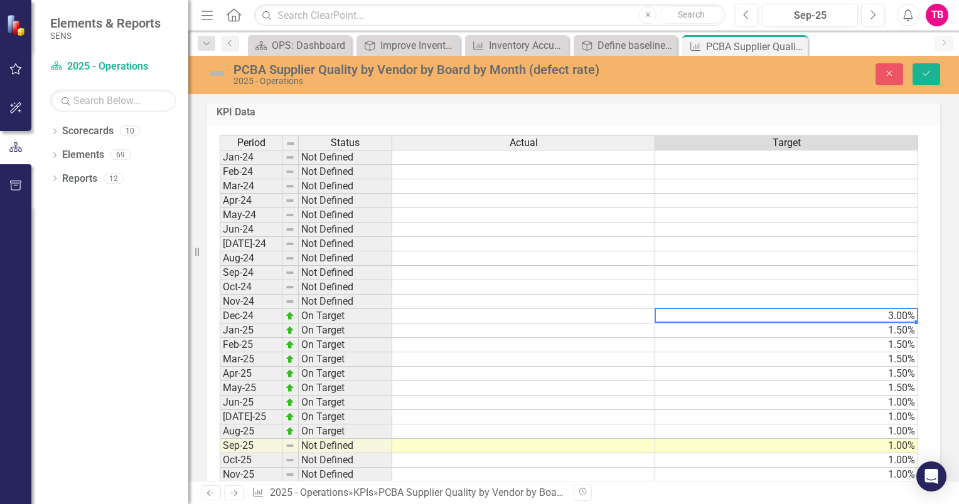
type textarea "3"
click at [871, 324] on td "1.50%" at bounding box center [786, 331] width 263 height 14
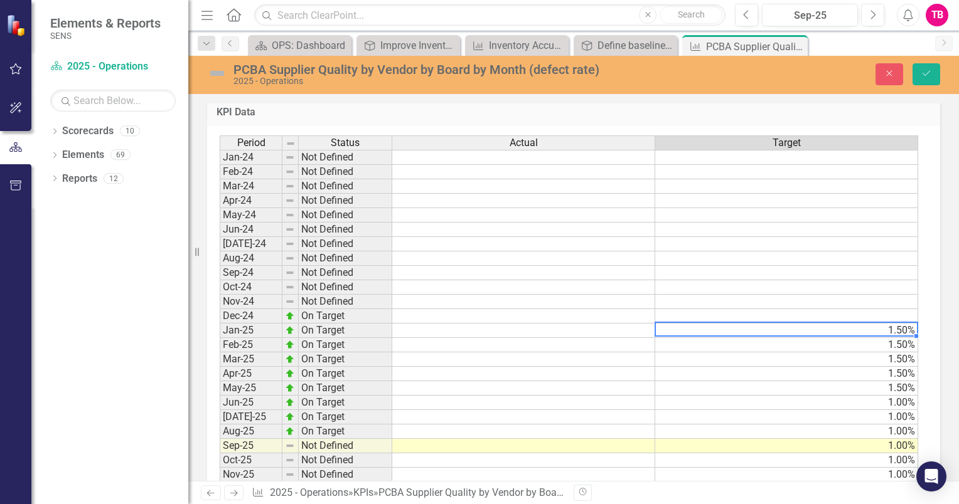
type textarea "1.5"
click at [868, 338] on td "1.50%" at bounding box center [786, 345] width 263 height 14
type textarea "1.5"
click at [872, 353] on td "1.50%" at bounding box center [786, 360] width 263 height 14
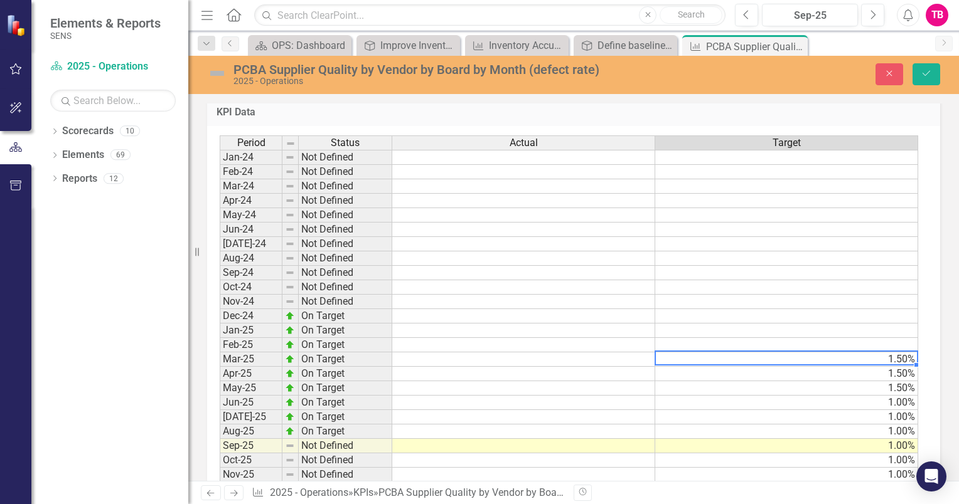
type textarea "1.5"
click at [877, 367] on td "1.50%" at bounding box center [786, 374] width 263 height 14
type textarea "1.5"
click at [878, 381] on td "1.50%" at bounding box center [786, 388] width 263 height 14
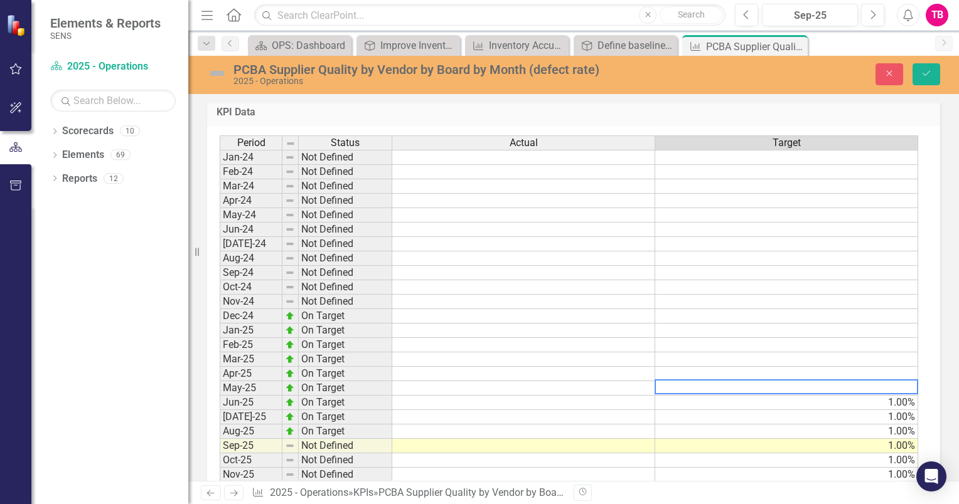
click at [882, 396] on td "1.00%" at bounding box center [786, 403] width 263 height 14
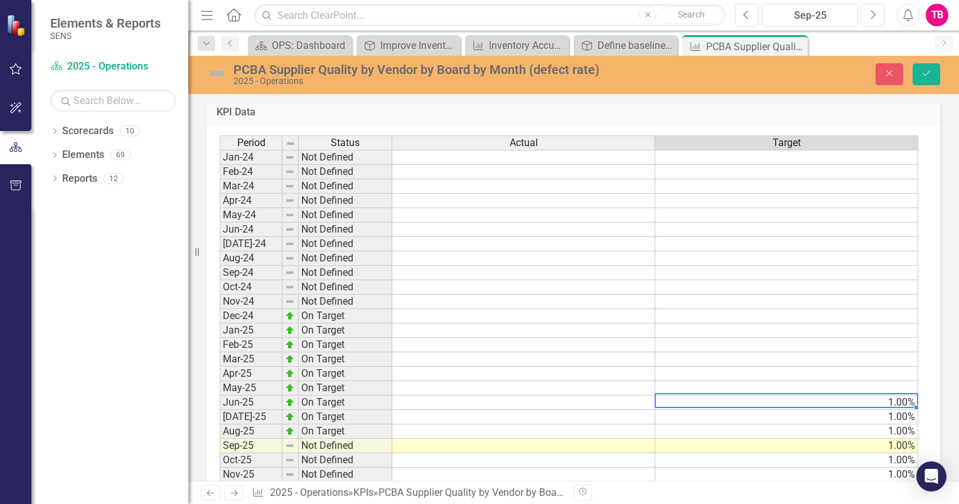
type textarea "1"
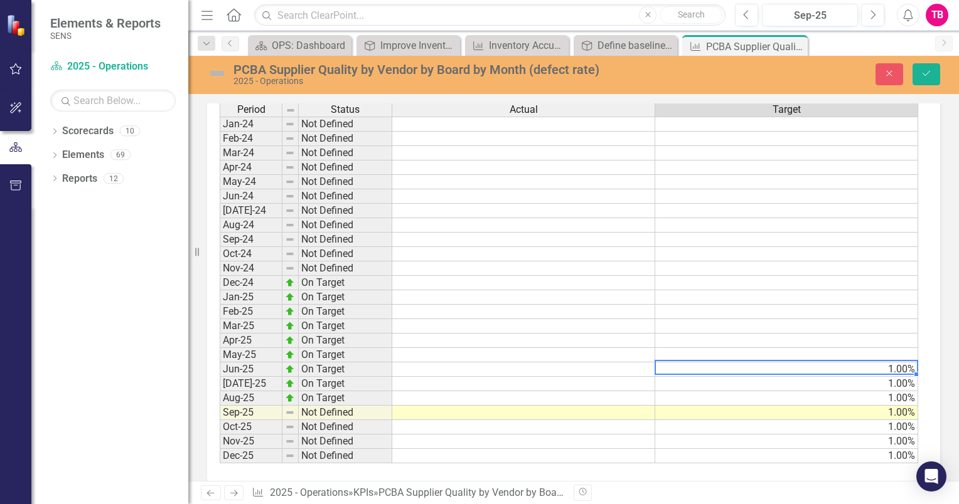
click at [878, 363] on td "1.00%" at bounding box center [786, 370] width 263 height 14
click at [877, 377] on td "1.00%" at bounding box center [786, 384] width 263 height 14
click at [875, 392] on td "1.00%" at bounding box center [786, 399] width 263 height 14
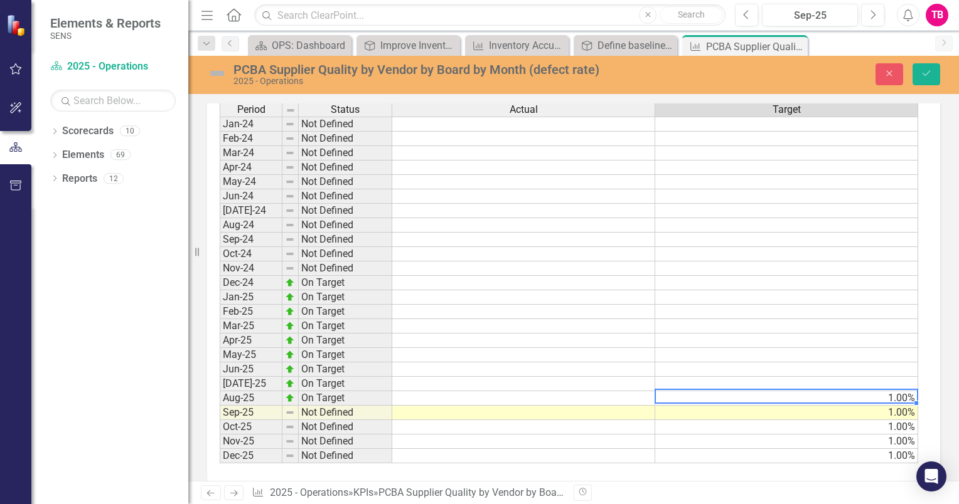
type textarea "1"
click at [878, 406] on td "1.00%" at bounding box center [786, 413] width 263 height 14
type textarea "1"
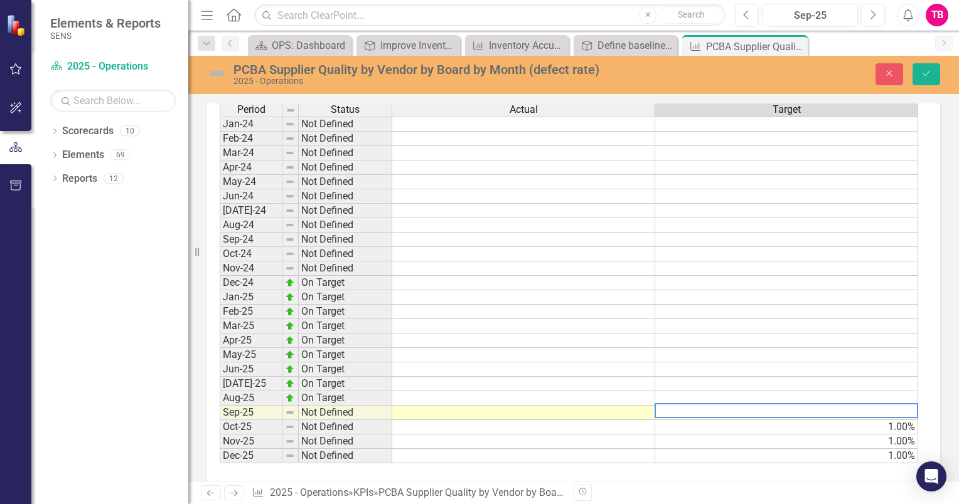
click at [882, 420] on td "1.00%" at bounding box center [786, 427] width 263 height 14
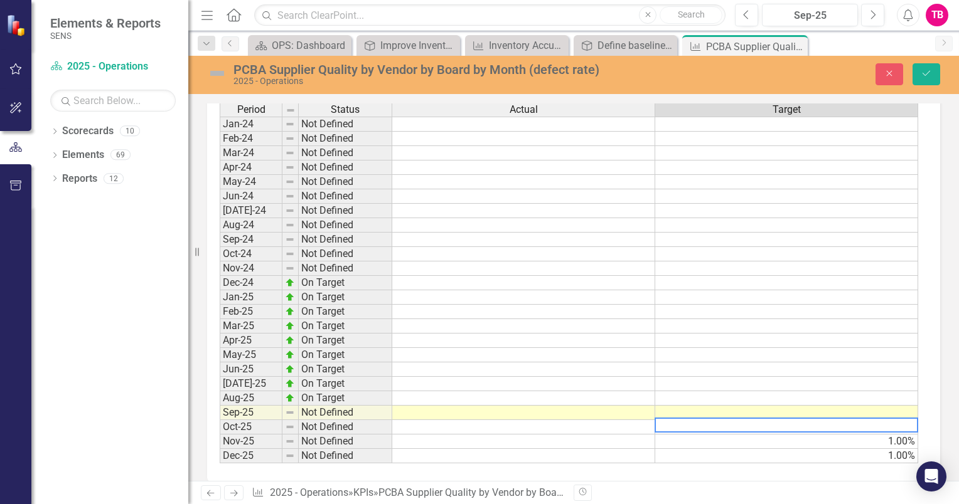
drag, startPoint x: 884, startPoint y: 424, endPoint x: 883, endPoint y: 431, distance: 6.9
click at [885, 435] on td "1.00%" at bounding box center [786, 442] width 263 height 14
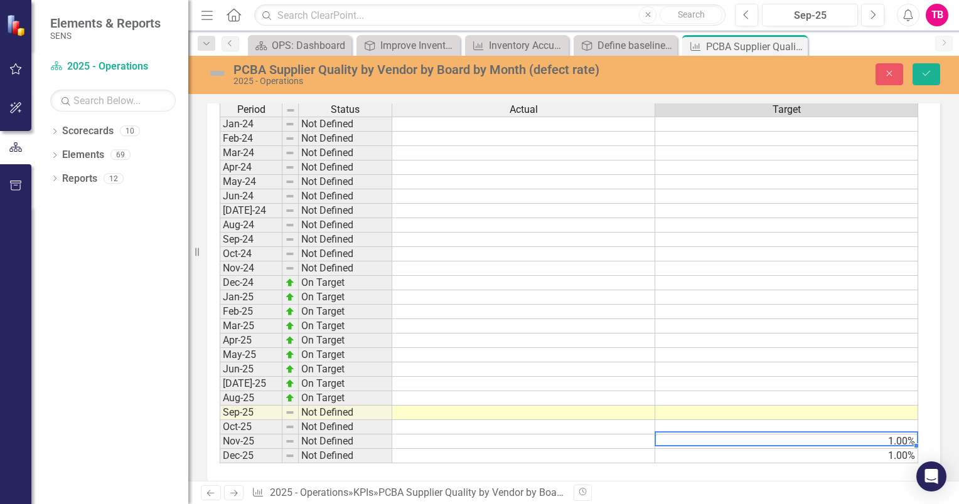
type textarea "1"
click at [882, 449] on td "1.00%" at bounding box center [786, 456] width 263 height 14
type textarea "1"
click at [886, 435] on td at bounding box center [786, 442] width 263 height 14
drag, startPoint x: 927, startPoint y: 68, endPoint x: 521, endPoint y: 265, distance: 451.2
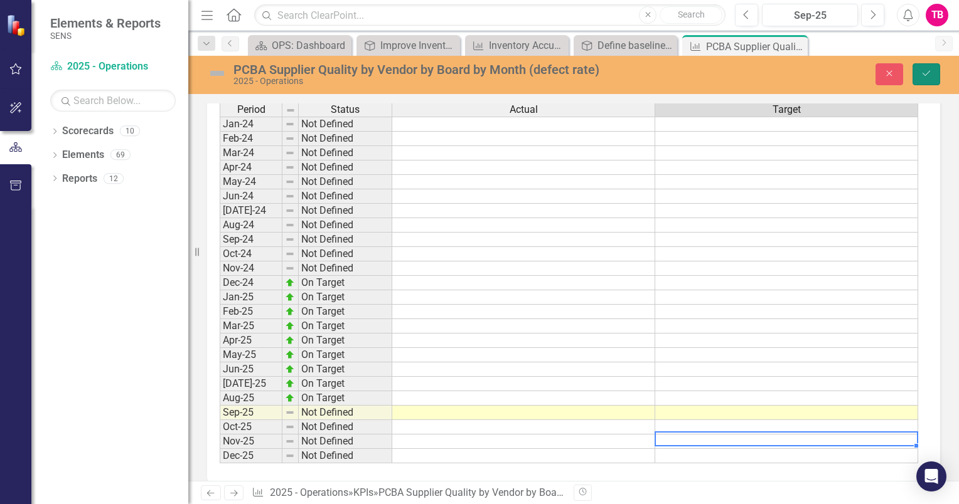
click at [927, 68] on button "Save" at bounding box center [926, 74] width 28 height 22
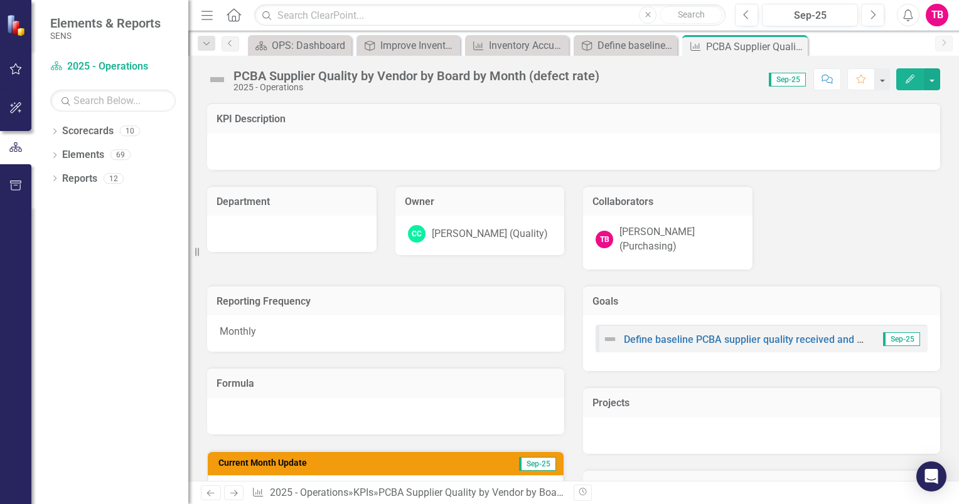
scroll to position [251, 0]
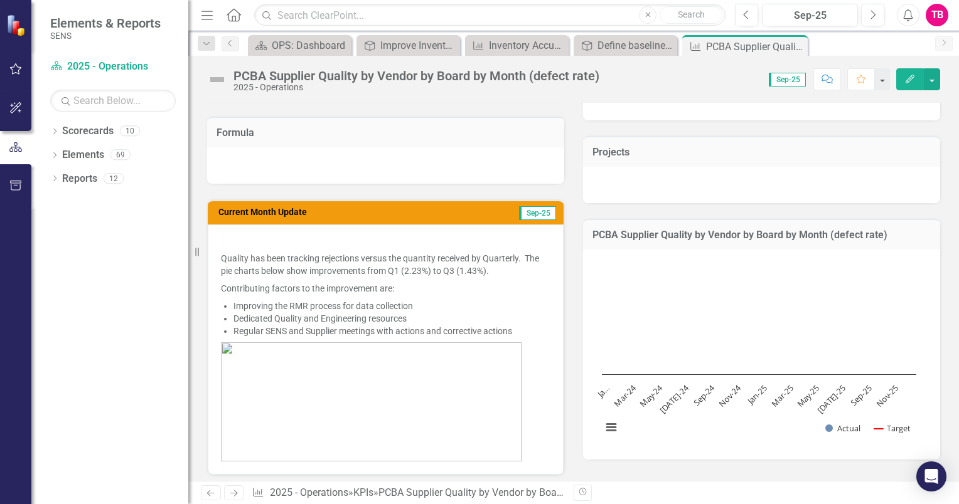
click at [602, 167] on div at bounding box center [761, 185] width 357 height 36
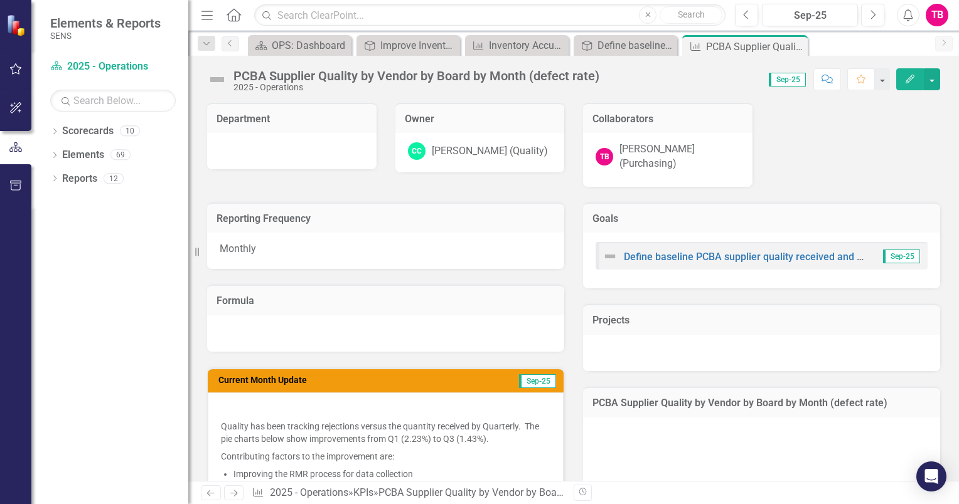
scroll to position [63, 0]
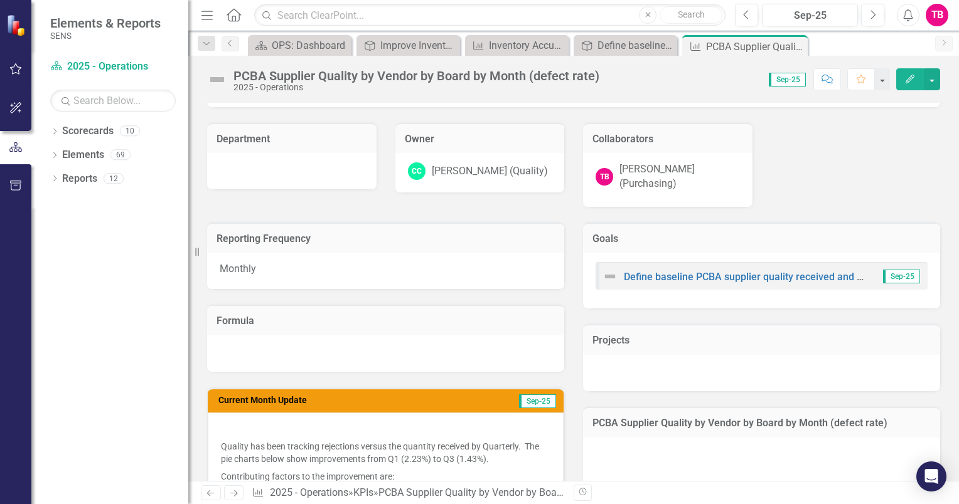
click at [281, 168] on div at bounding box center [291, 171] width 169 height 36
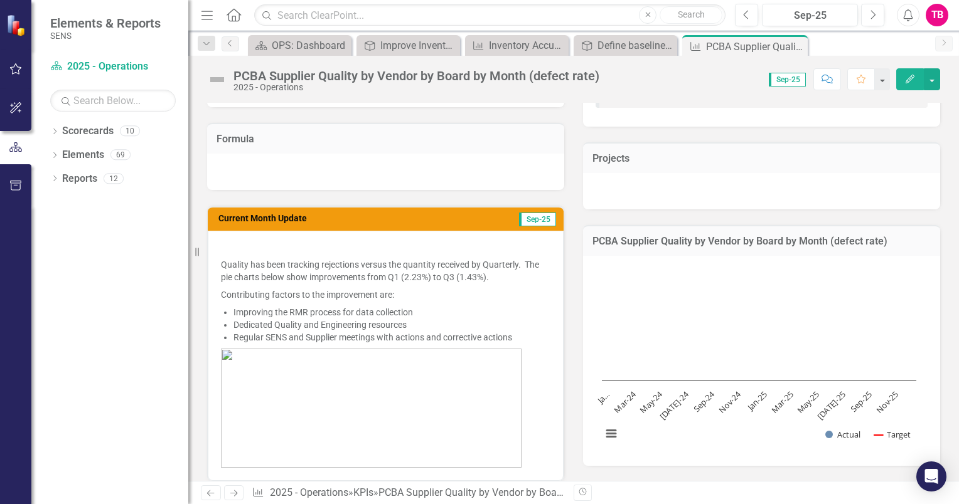
scroll to position [251, 0]
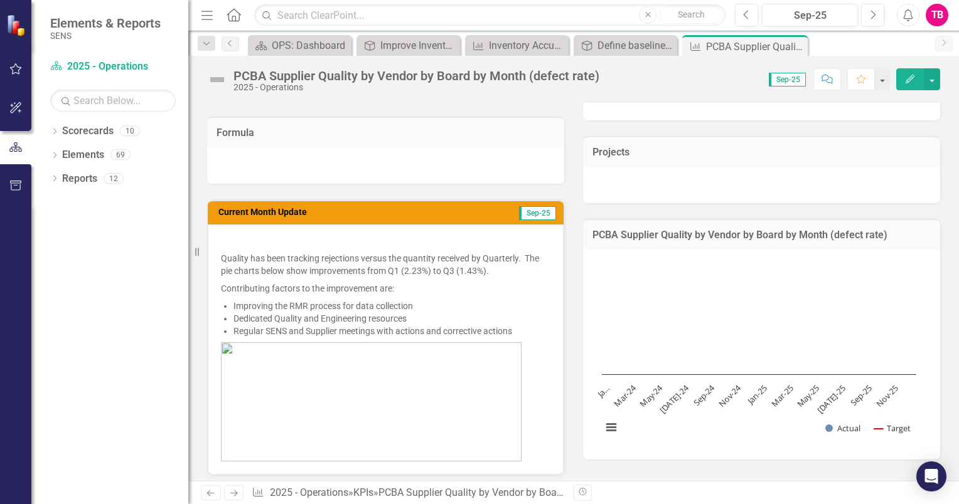
click at [269, 148] on div at bounding box center [385, 165] width 357 height 36
click at [269, 147] on div at bounding box center [385, 165] width 357 height 36
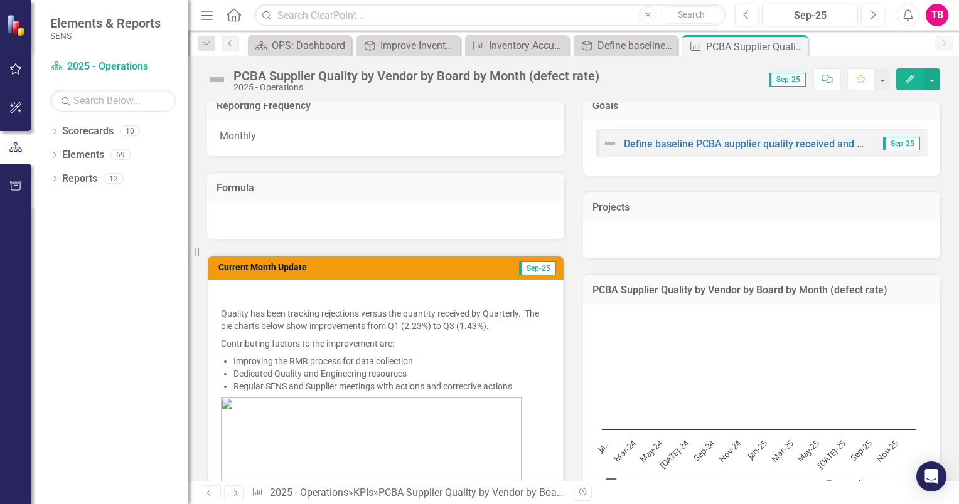
scroll to position [188, 0]
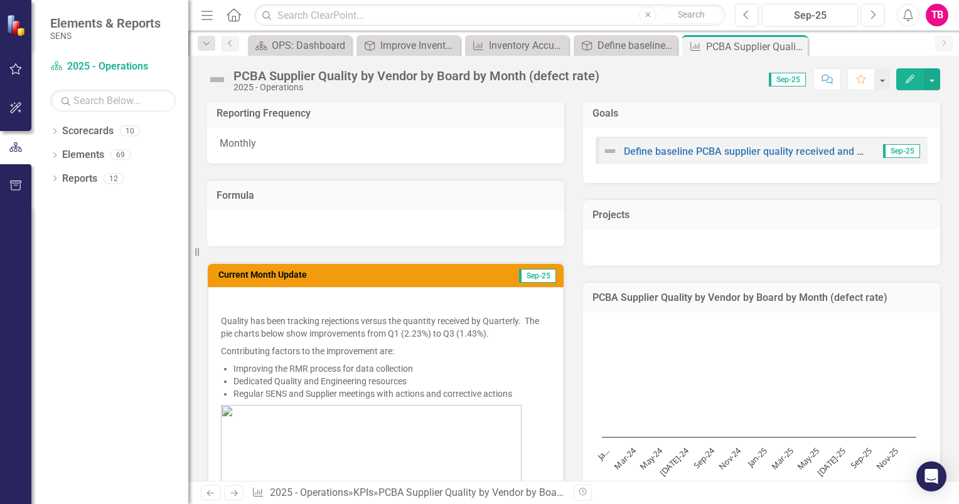
click at [912, 77] on icon "button" at bounding box center [909, 79] width 9 height 9
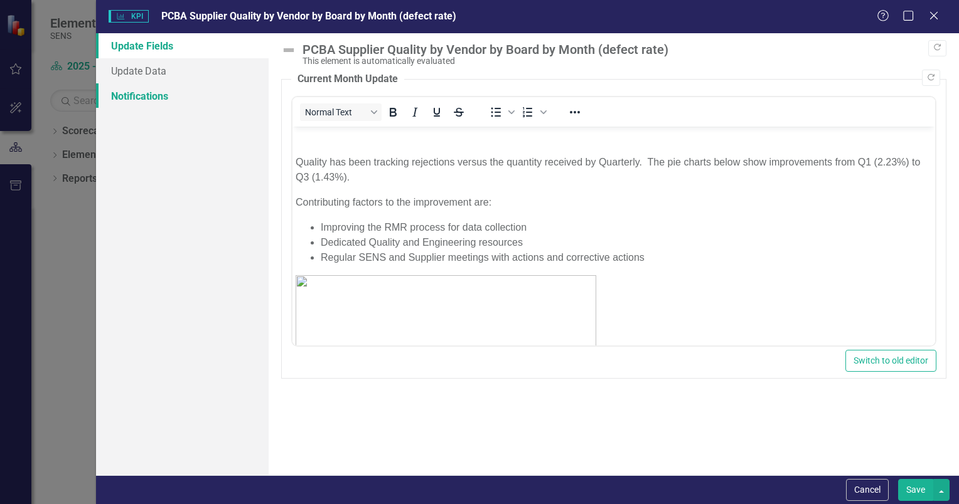
scroll to position [0, 0]
click at [932, 17] on icon at bounding box center [933, 15] width 9 height 9
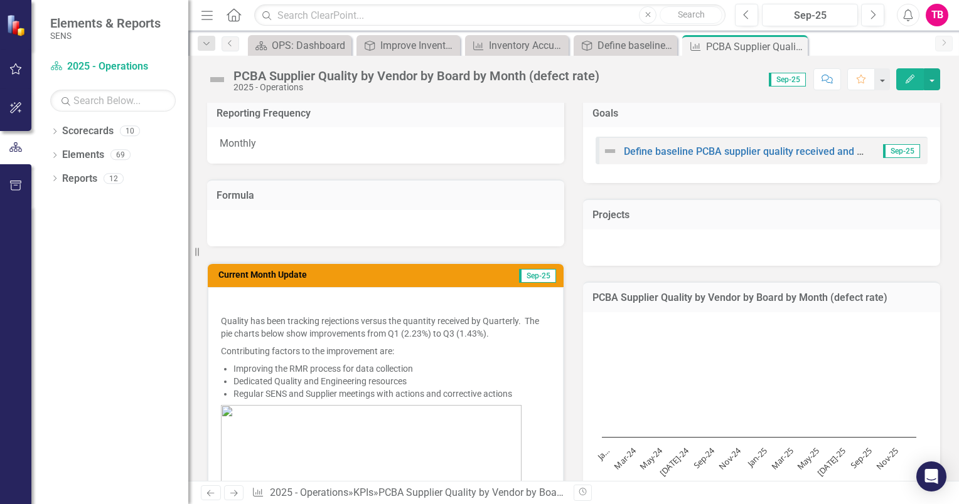
click at [309, 297] on p at bounding box center [385, 304] width 329 height 15
click at [262, 297] on p at bounding box center [385, 304] width 329 height 15
click at [358, 297] on p at bounding box center [385, 304] width 329 height 15
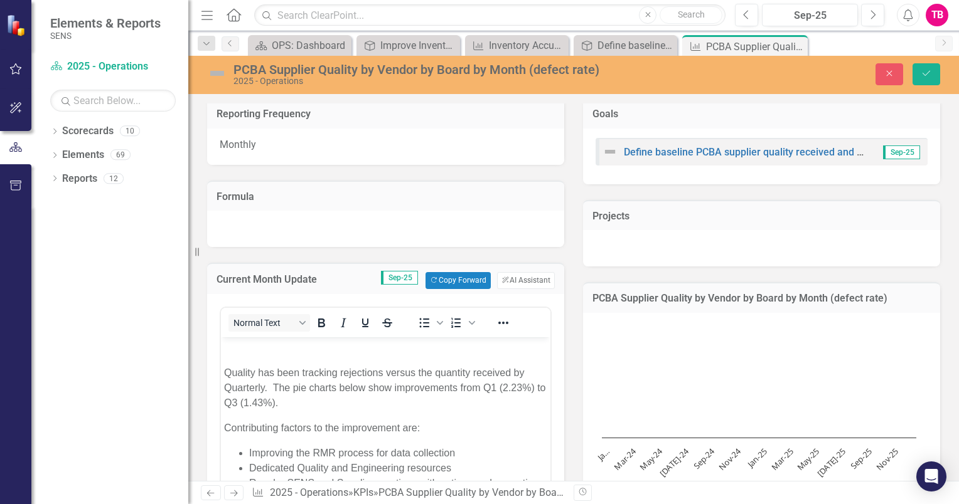
click at [252, 344] on p "Rich Text Area. Press ALT-0 for help." at bounding box center [385, 347] width 323 height 15
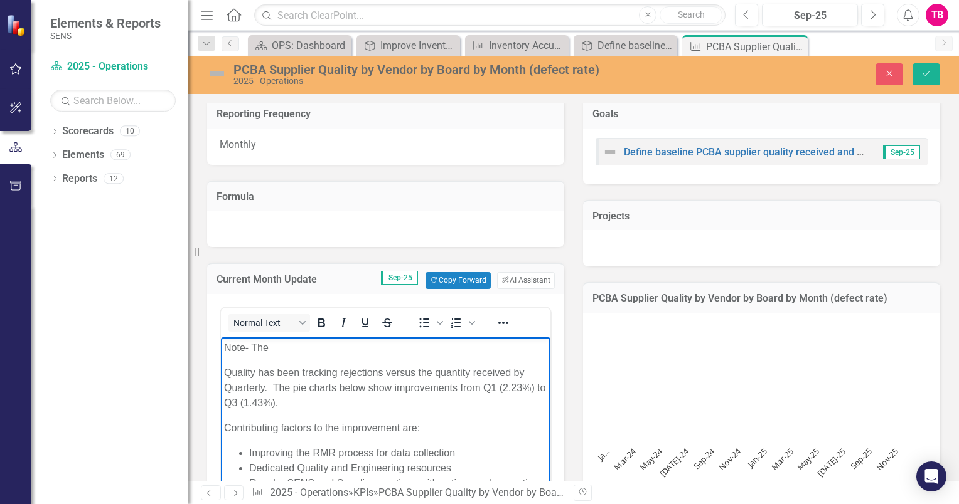
click at [310, 343] on p "Note- The" at bounding box center [385, 347] width 323 height 15
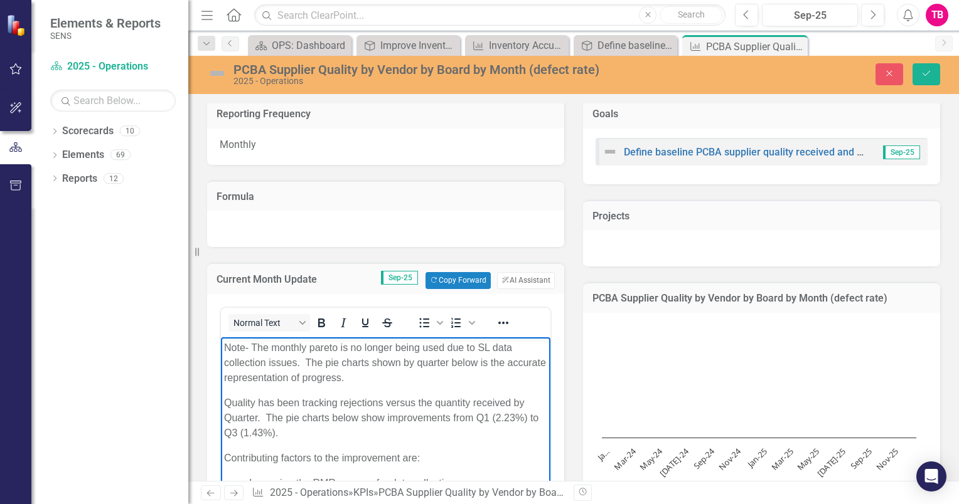
click at [388, 380] on p "Note- The monthly pareto is no longer being used due to SL data collection issu…" at bounding box center [385, 362] width 323 height 45
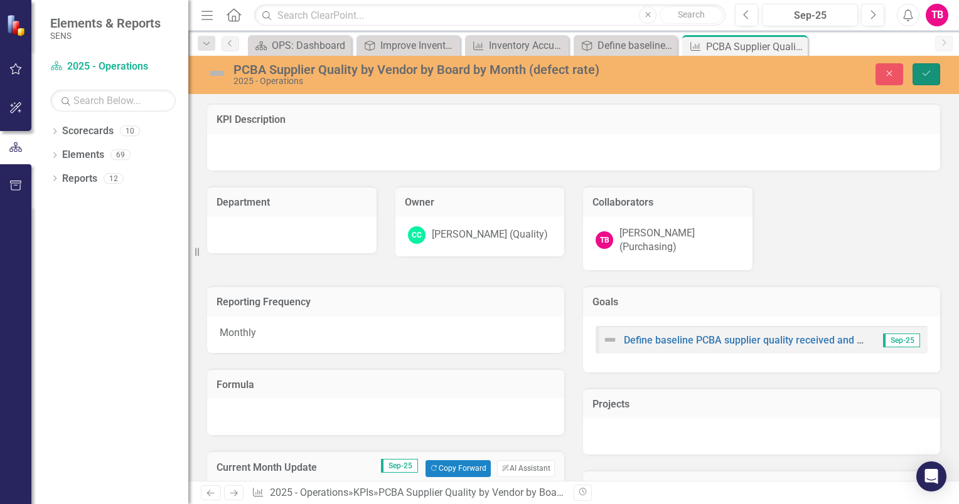
click at [925, 70] on icon "Save" at bounding box center [925, 73] width 11 height 9
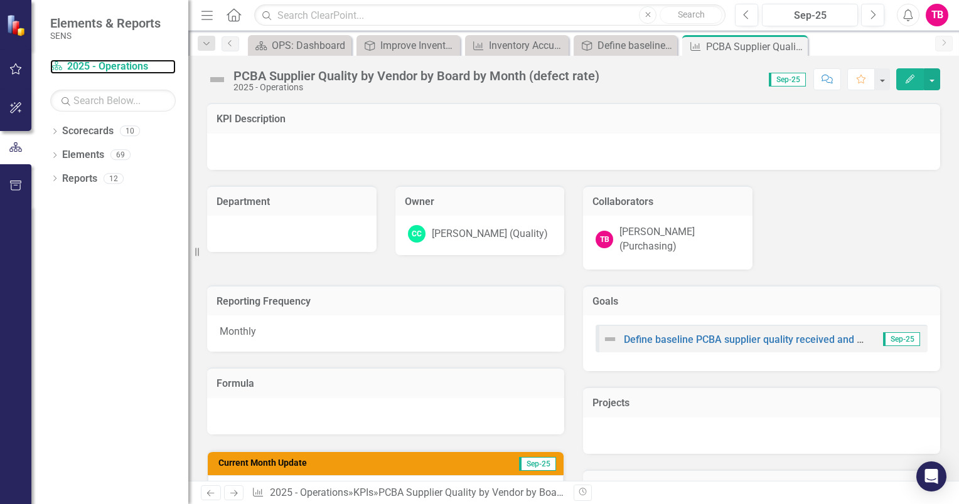
drag, startPoint x: 90, startPoint y: 63, endPoint x: 193, endPoint y: 143, distance: 129.7
click at [90, 63] on link "Scorecard 2025 - Operations" at bounding box center [112, 67] width 125 height 14
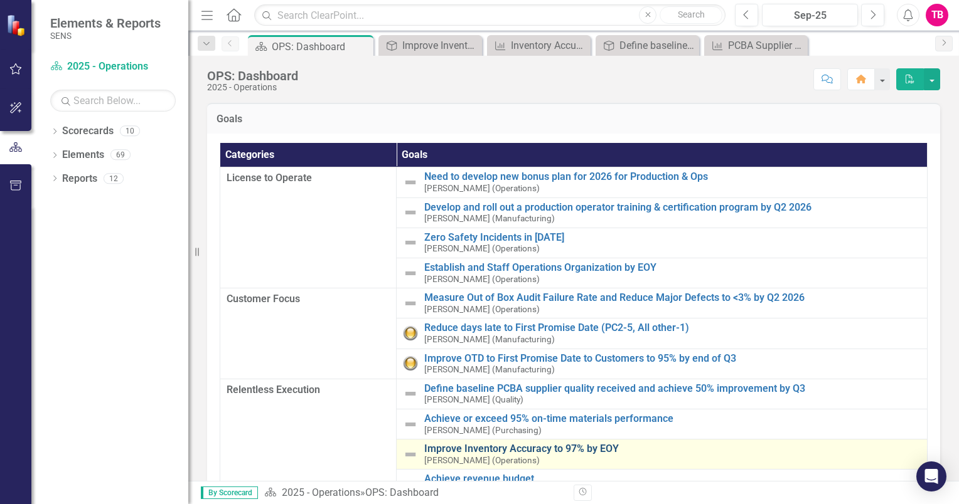
click at [454, 449] on link "Improve Inventory Accuracy to 97% by EOY" at bounding box center [672, 449] width 496 height 11
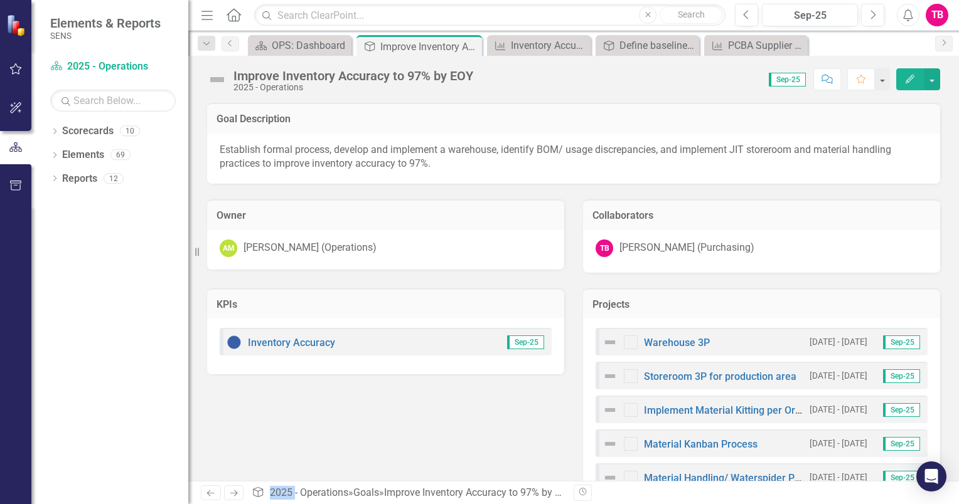
scroll to position [40, 0]
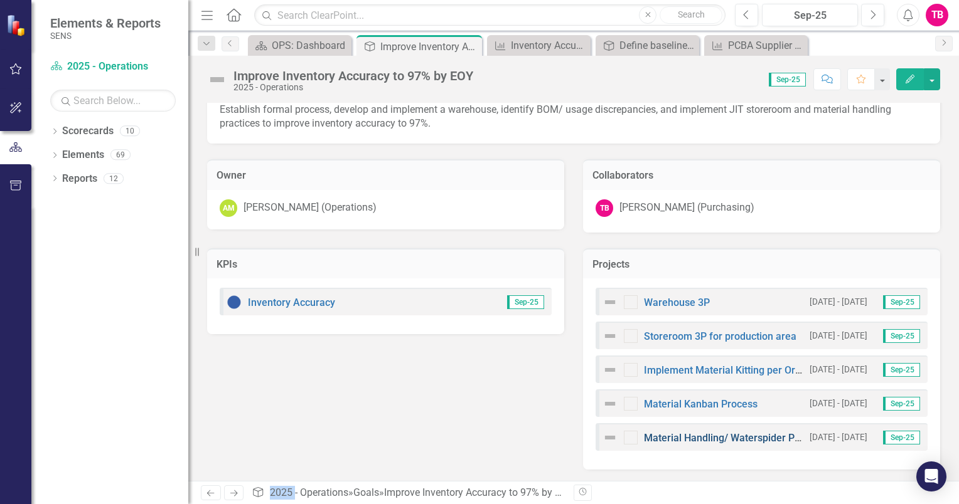
click at [713, 432] on link "Material Handling/ Waterspider Process & Standard Work" at bounding box center [773, 438] width 259 height 12
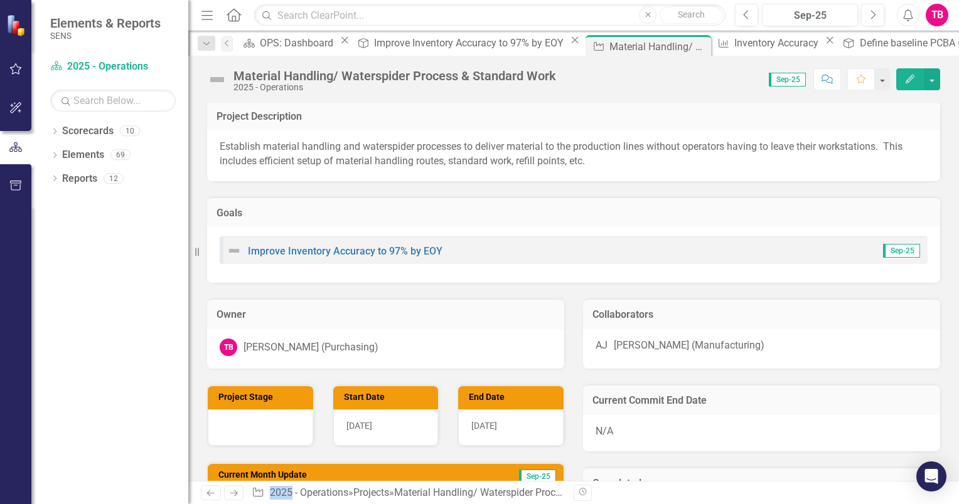
scroll to position [63, 0]
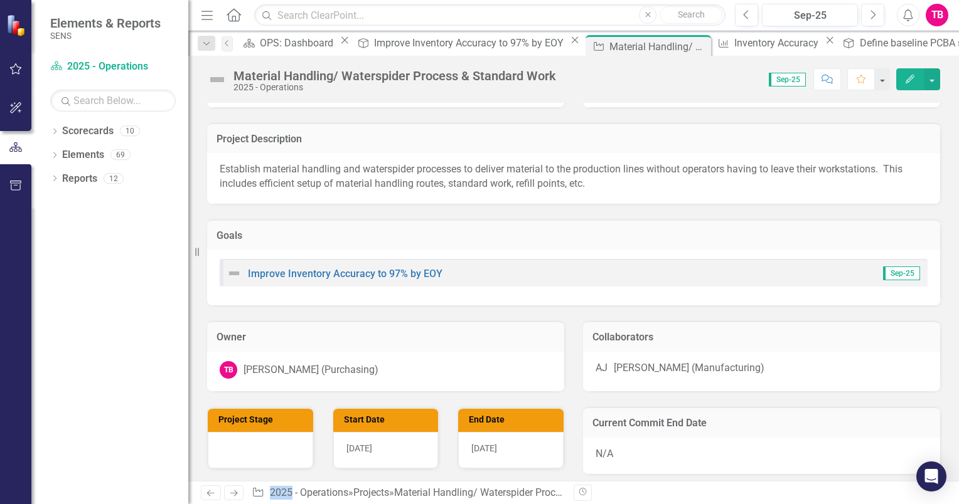
click at [379, 175] on p "Establish material handling and waterspider processes to deliver material to th…" at bounding box center [574, 177] width 708 height 29
click at [712, 176] on p "Establish material handling and waterspider processes to deliver material to th…" at bounding box center [574, 177] width 708 height 29
click at [284, 188] on p "Establish material handling and waterspider processes to deliver material to th…" at bounding box center [574, 177] width 708 height 29
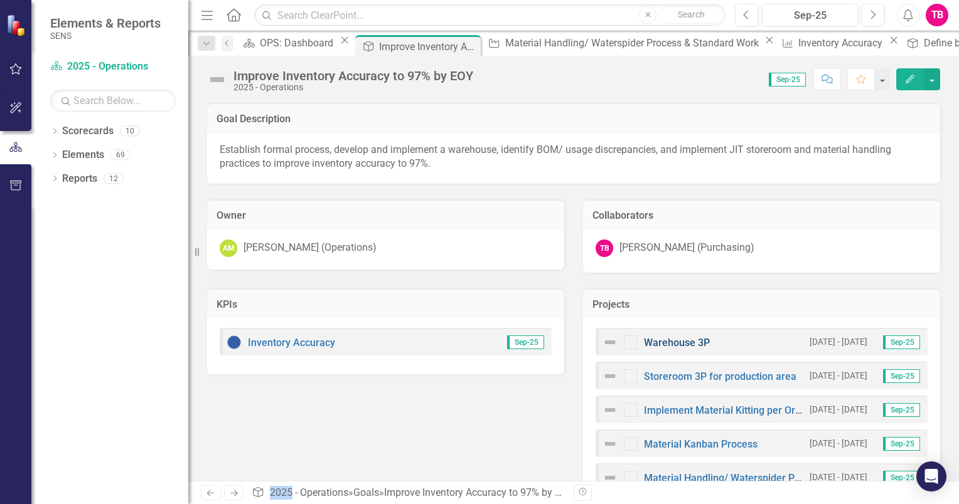
click at [666, 343] on link "Warehouse 3P" at bounding box center [677, 343] width 66 height 12
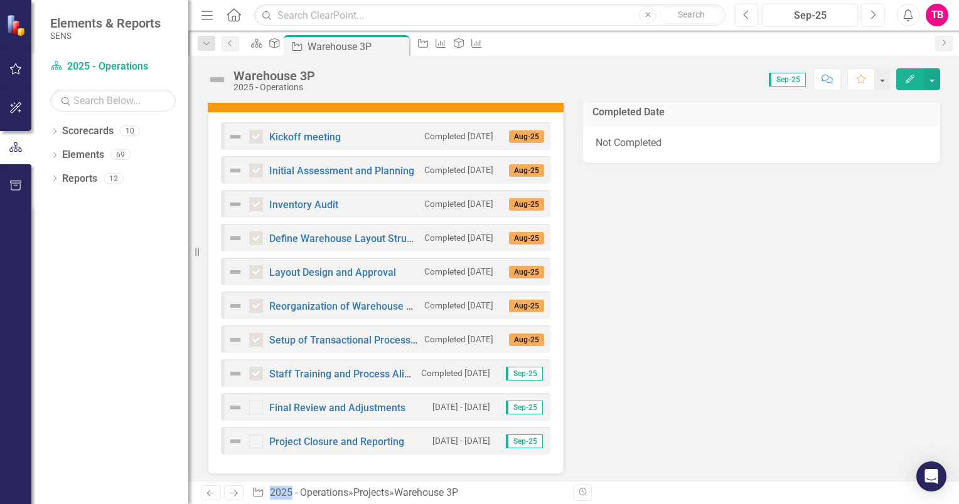
scroll to position [439, 0]
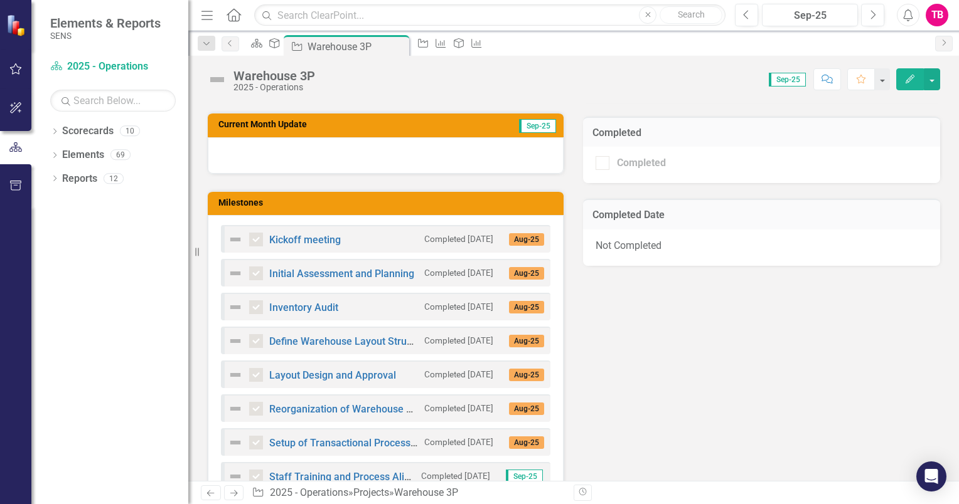
click at [422, 85] on div "Score: 0.00 Sep-25 Completed Comment Favorite Edit" at bounding box center [630, 78] width 619 height 21
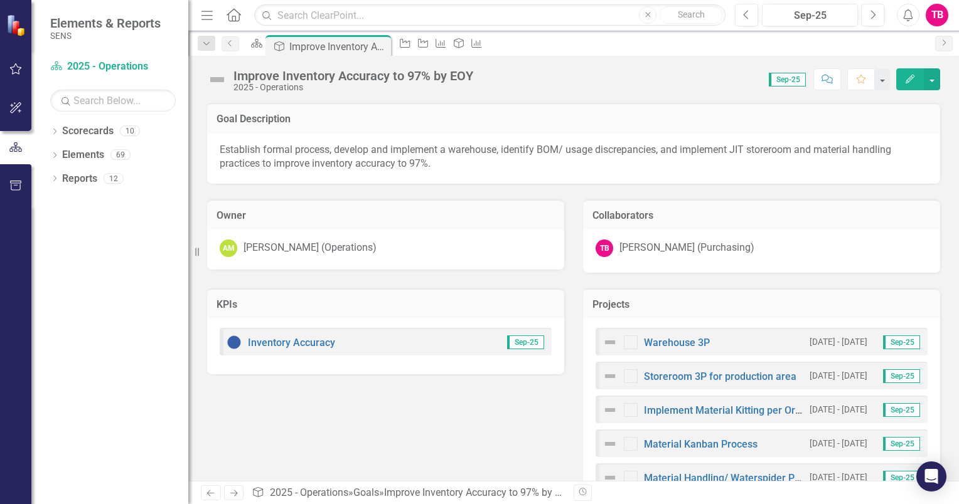
scroll to position [40, 0]
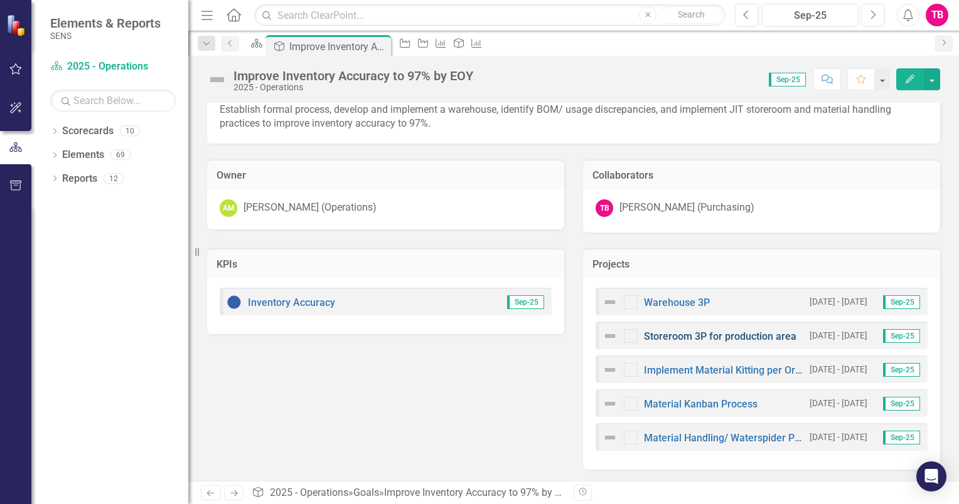
click at [665, 334] on link "Storeroom 3P for production area" at bounding box center [720, 337] width 152 height 12
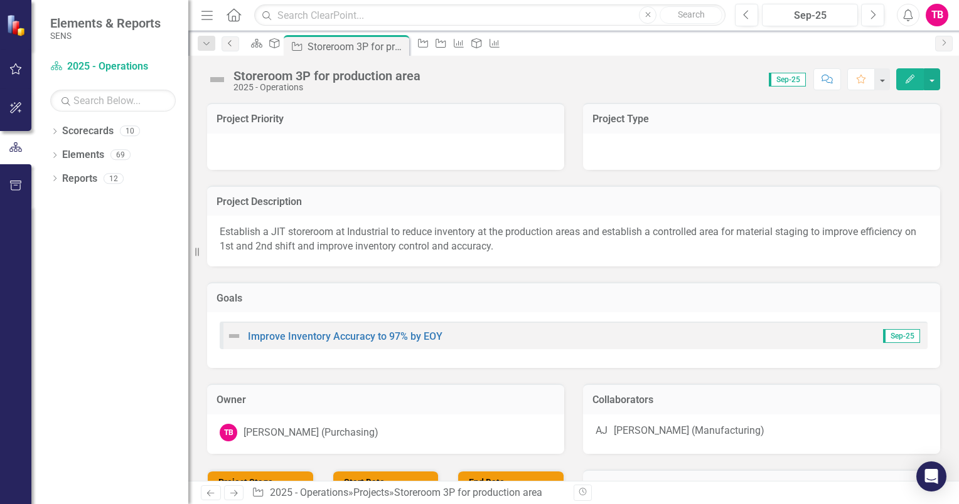
click at [230, 45] on icon "Previous" at bounding box center [230, 44] width 10 height 8
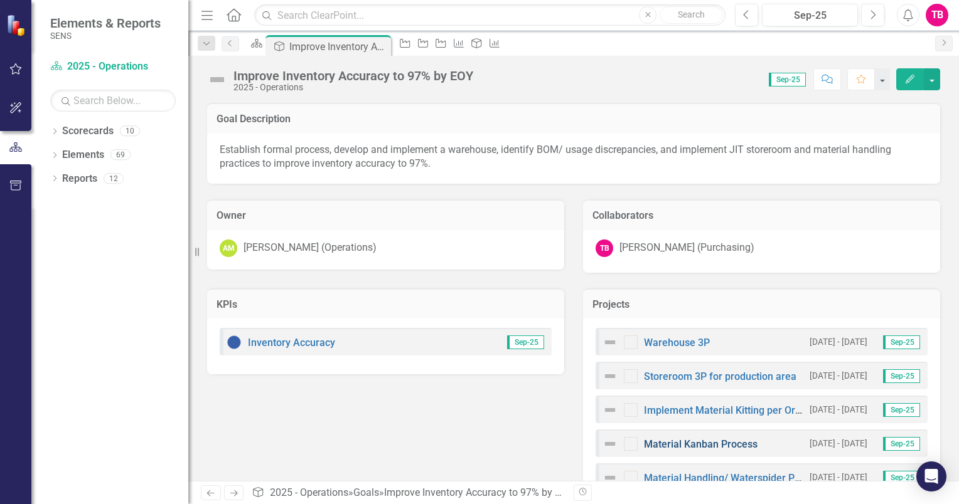
click at [693, 447] on link "Material Kanban Process" at bounding box center [701, 445] width 114 height 12
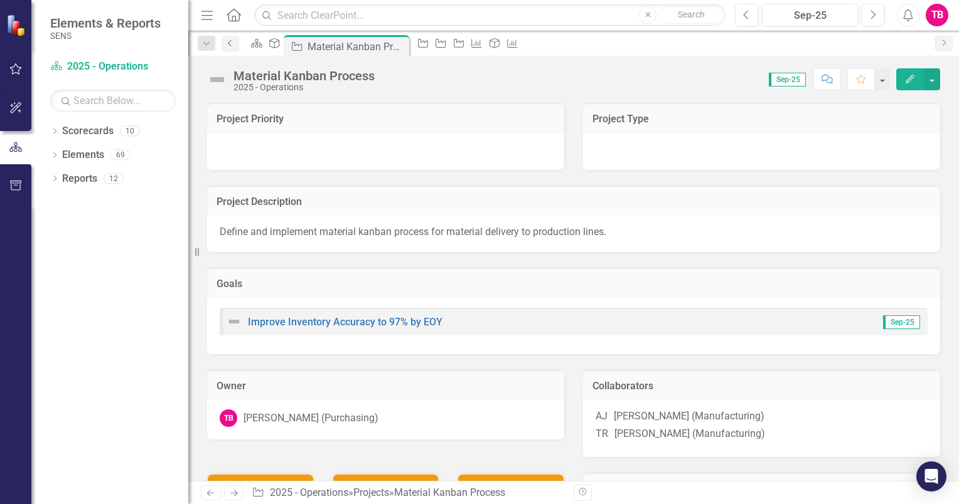
click at [231, 48] on link "Previous" at bounding box center [230, 43] width 18 height 15
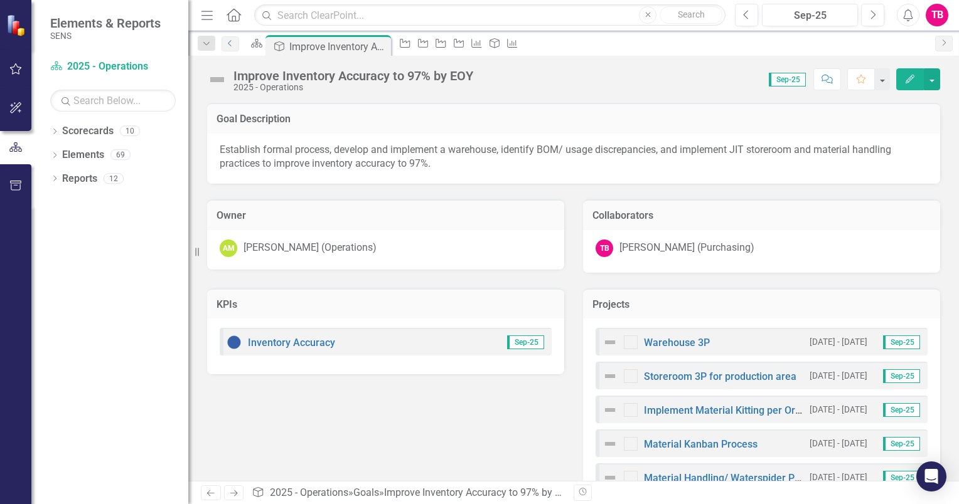
scroll to position [40, 0]
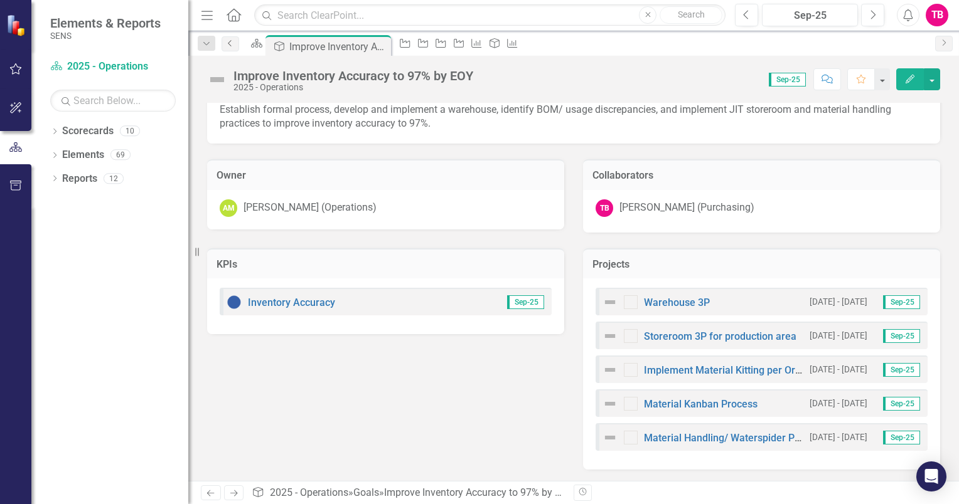
click at [228, 42] on icon "Previous" at bounding box center [230, 44] width 10 height 8
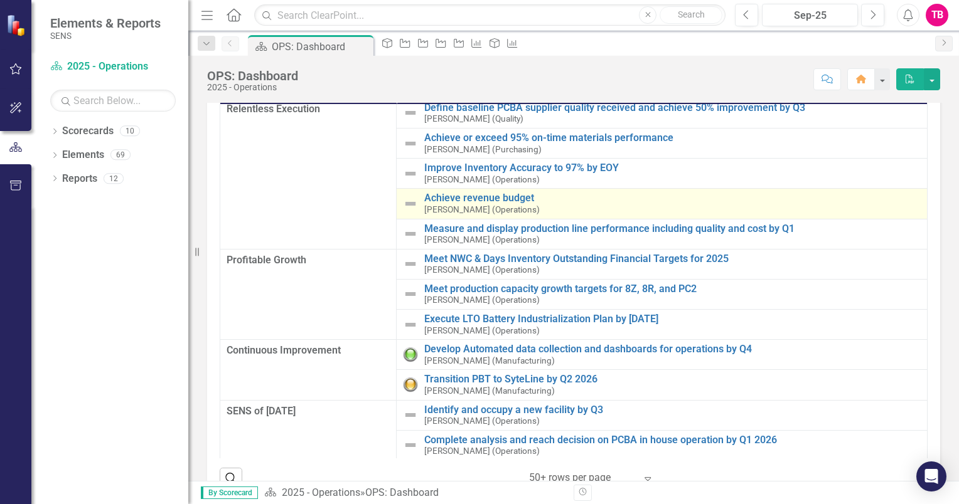
scroll to position [156, 0]
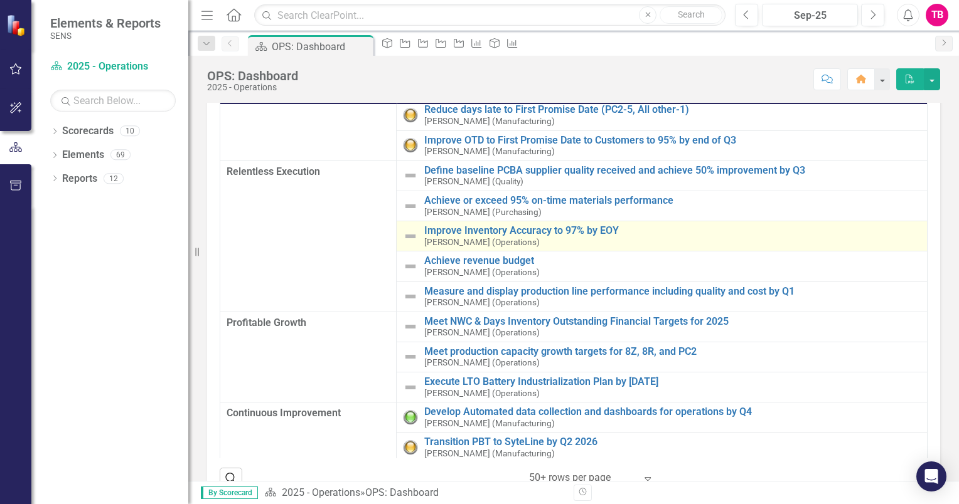
click at [459, 235] on div "Improve Inventory Accuracy to 97% by EOY Andrew Meehan (Operations)" at bounding box center [672, 236] width 496 height 22
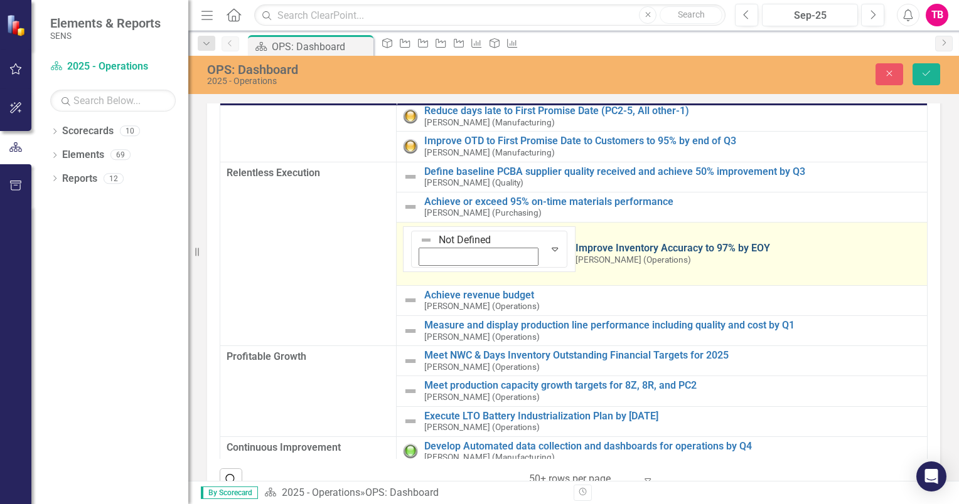
click at [575, 243] on link "Improve Inventory Accuracy to 97% by EOY" at bounding box center [747, 248] width 345 height 11
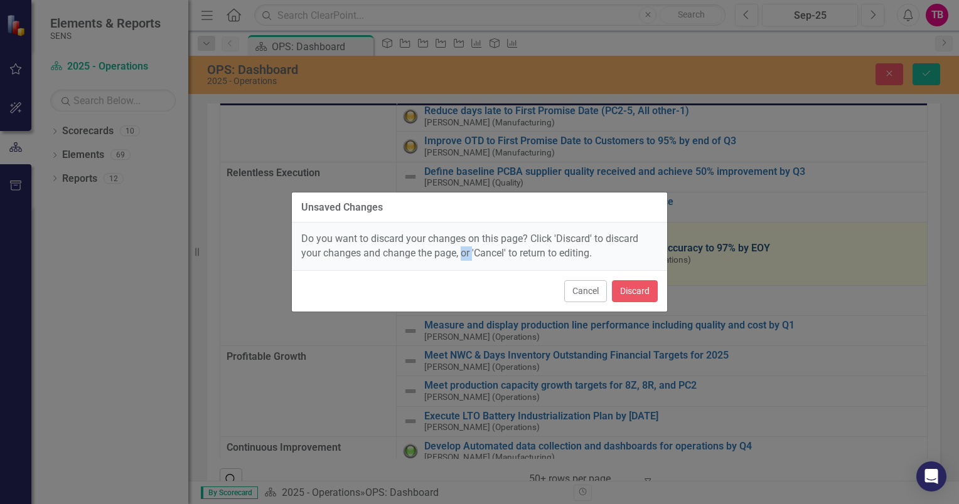
click at [464, 230] on div "Do you want to discard your changes on this page? Click 'Discard' to discard yo…" at bounding box center [479, 247] width 375 height 48
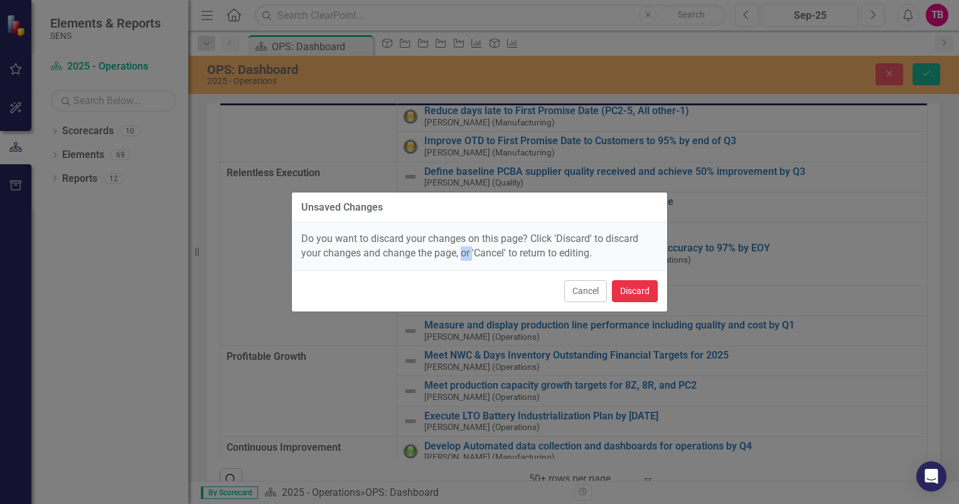
click at [624, 288] on button "Discard" at bounding box center [635, 291] width 46 height 22
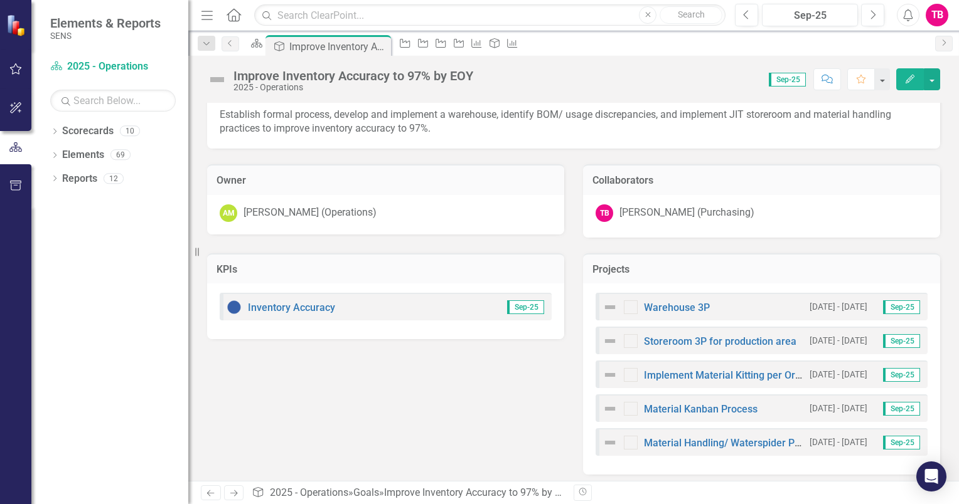
scroll to position [40, 0]
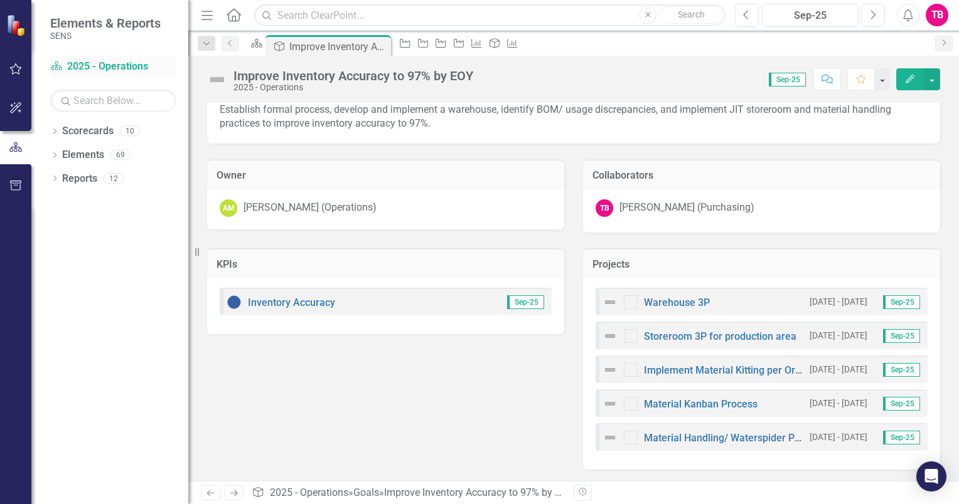
click at [76, 63] on link "Scorecard 2025 - Operations" at bounding box center [112, 67] width 125 height 14
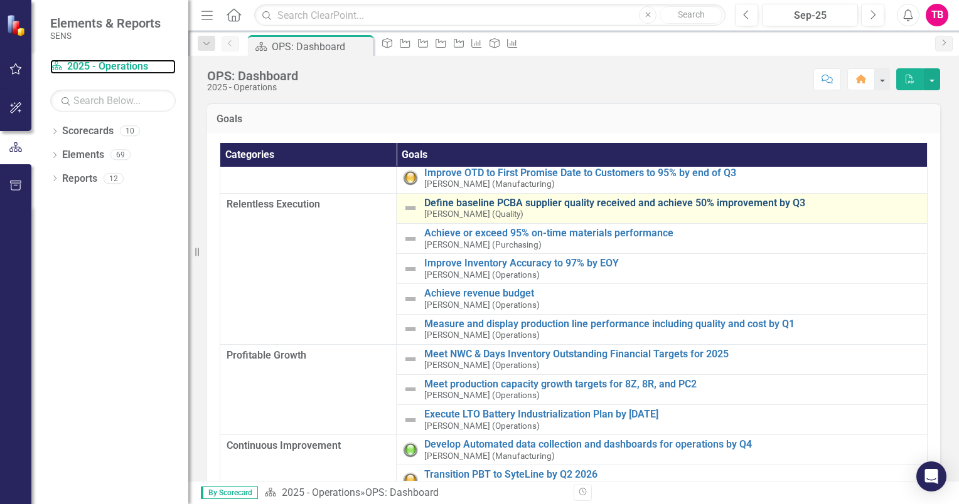
scroll to position [188, 0]
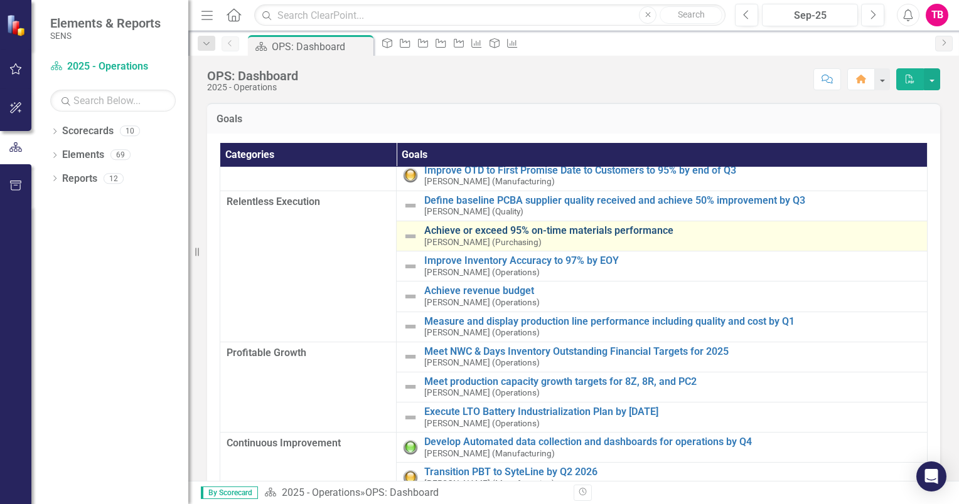
click at [468, 232] on link "Achieve or exceed 95% on-time materials performance" at bounding box center [672, 230] width 496 height 11
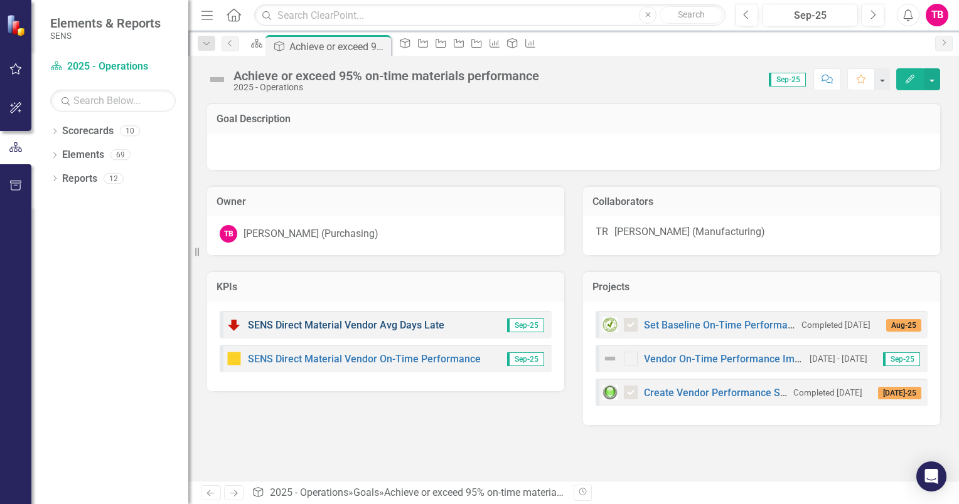
click at [400, 325] on link "SENS Direct Material Vendor Avg Days Late" at bounding box center [346, 325] width 196 height 12
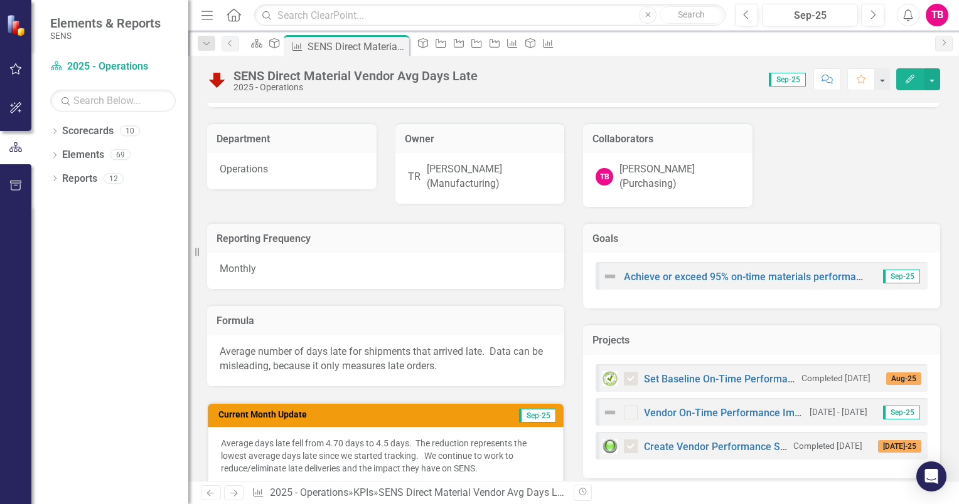
scroll to position [125, 0]
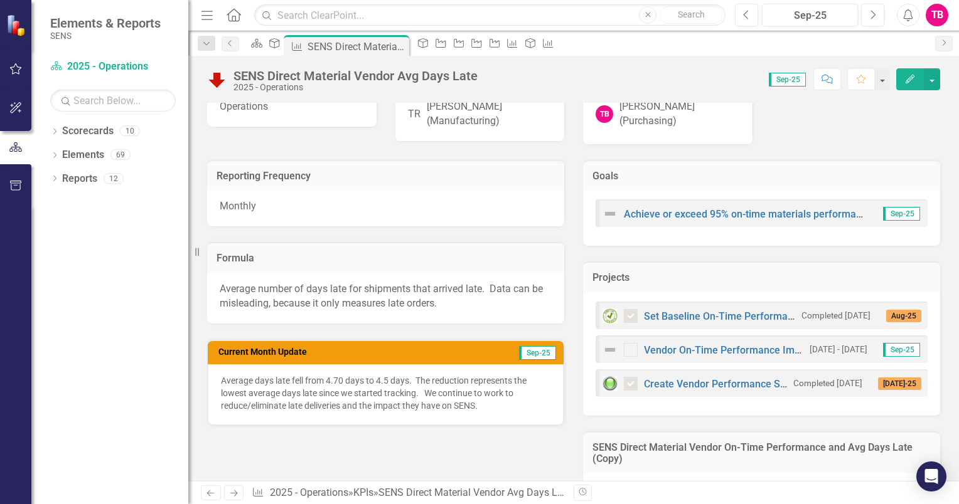
click at [484, 392] on p "Average days late fell from 4.70 days to 4.5 days. The reduction represents the…" at bounding box center [385, 394] width 329 height 38
click at [387, 375] on p "Average days late fell from 4.70 days to 4.5 days. The reduction represents the…" at bounding box center [385, 394] width 329 height 38
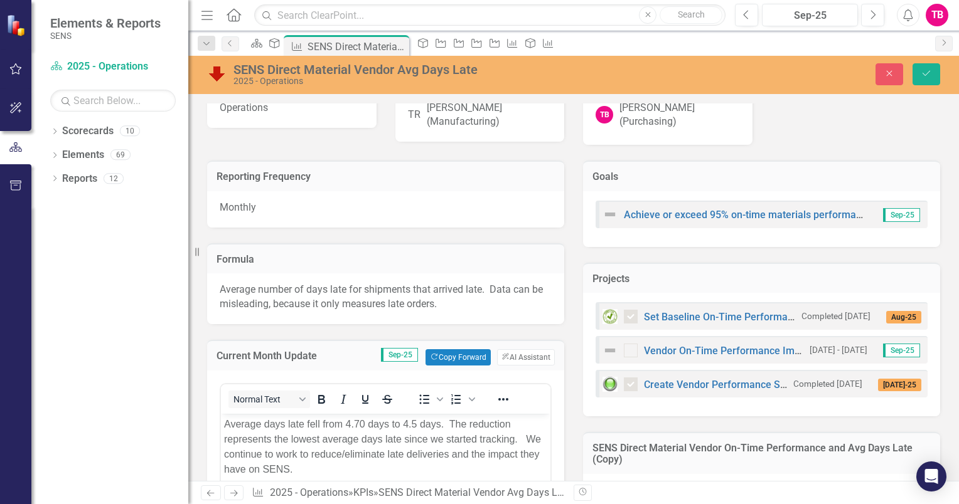
scroll to position [0, 0]
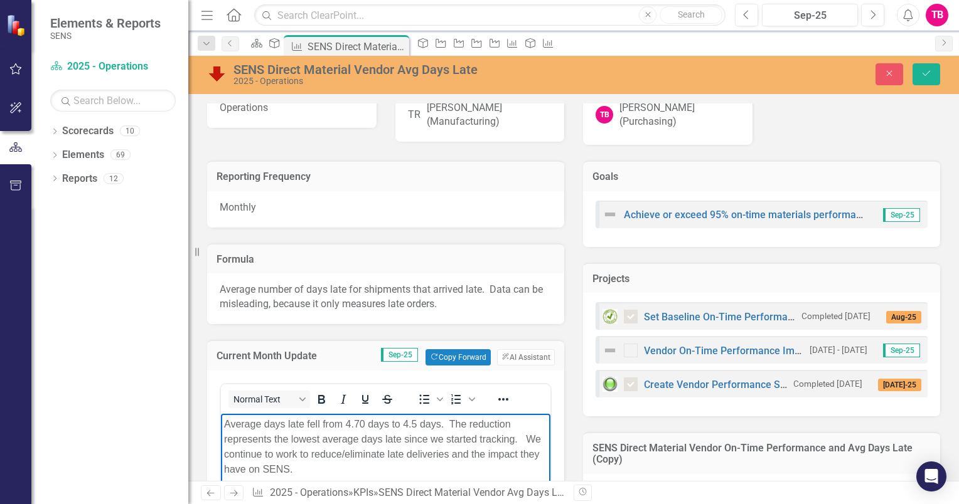
click at [416, 425] on p "Average days late fell from 4.70 days to 4.5 days. The reduction represents the…" at bounding box center [385, 447] width 323 height 60
click at [926, 77] on icon "Save" at bounding box center [925, 73] width 11 height 9
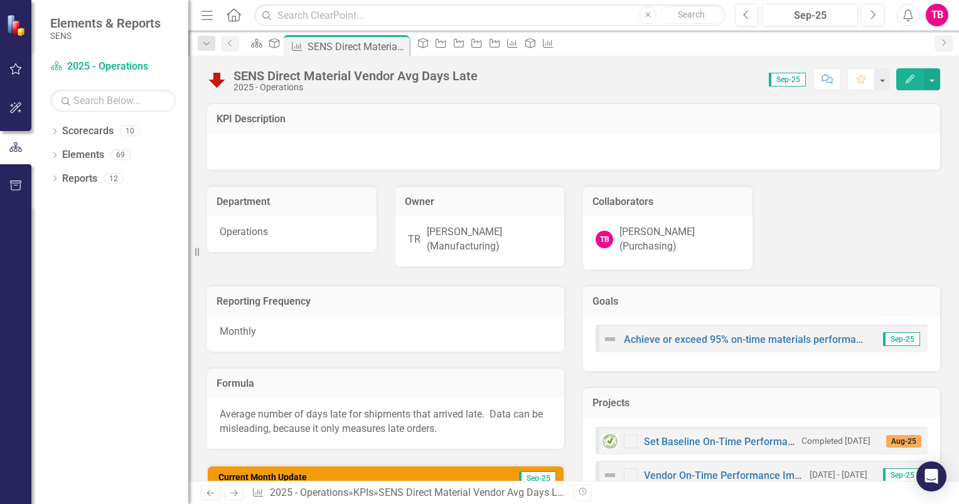
checkbox input "false"
checkbox input "true"
click at [213, 83] on img at bounding box center [217, 80] width 20 height 20
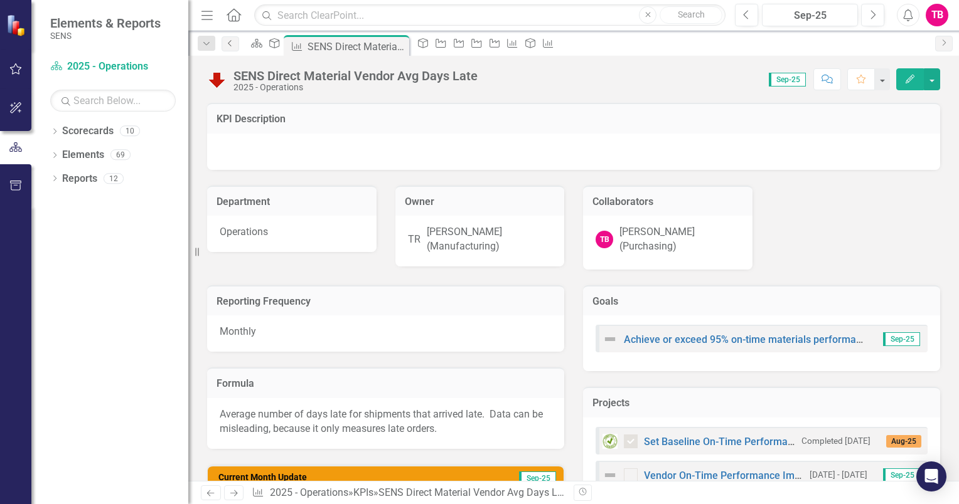
click at [228, 44] on icon "Previous" at bounding box center [230, 44] width 10 height 8
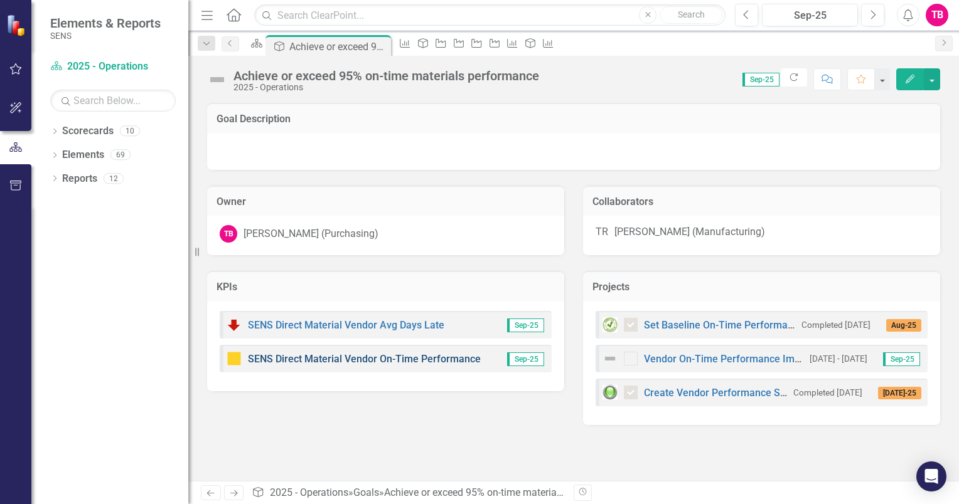
click at [385, 363] on link "SENS Direct Material Vendor On-Time Performance" at bounding box center [364, 359] width 233 height 12
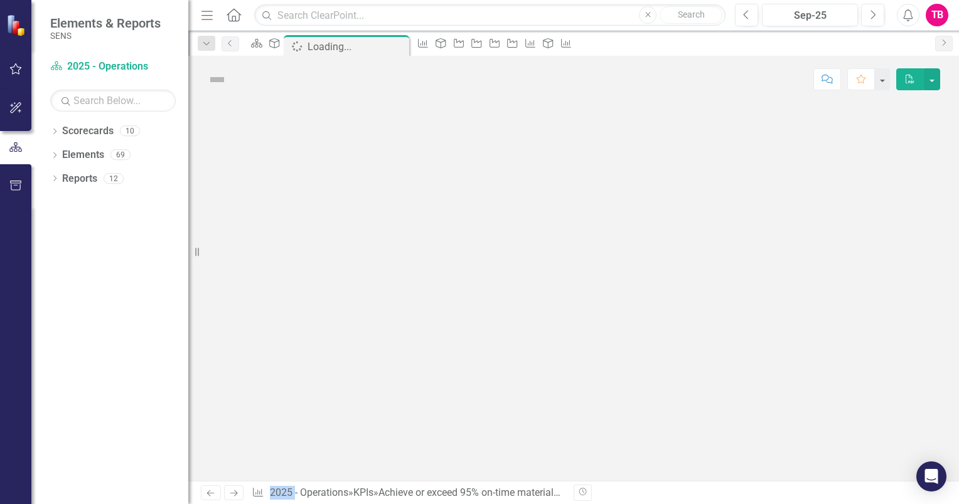
click at [385, 363] on div at bounding box center [573, 292] width 770 height 378
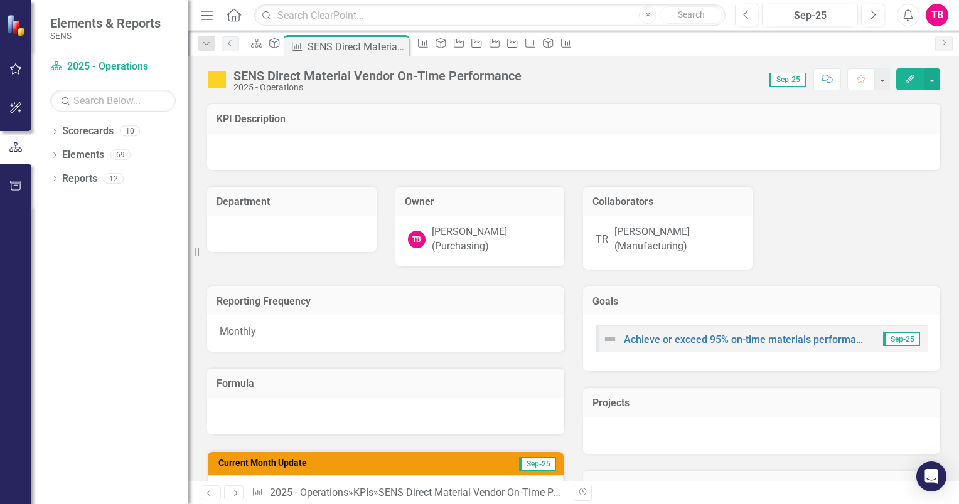
scroll to position [188, 0]
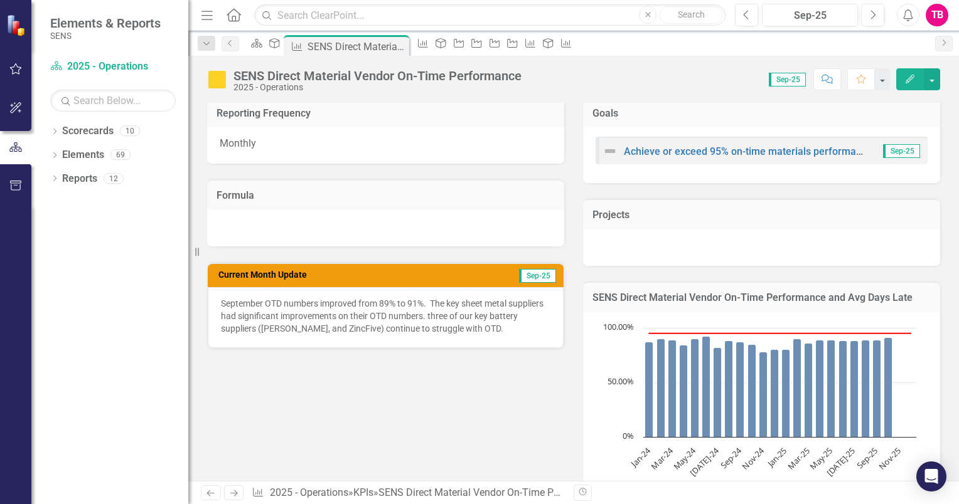
click at [471, 301] on p "September OTD numbers improved from 89% to 91%. The key sheet metal suppliers h…" at bounding box center [385, 316] width 329 height 38
click at [471, 302] on p "September OTD numbers improved from 89% to 91%. The key sheet metal suppliers h…" at bounding box center [385, 316] width 329 height 38
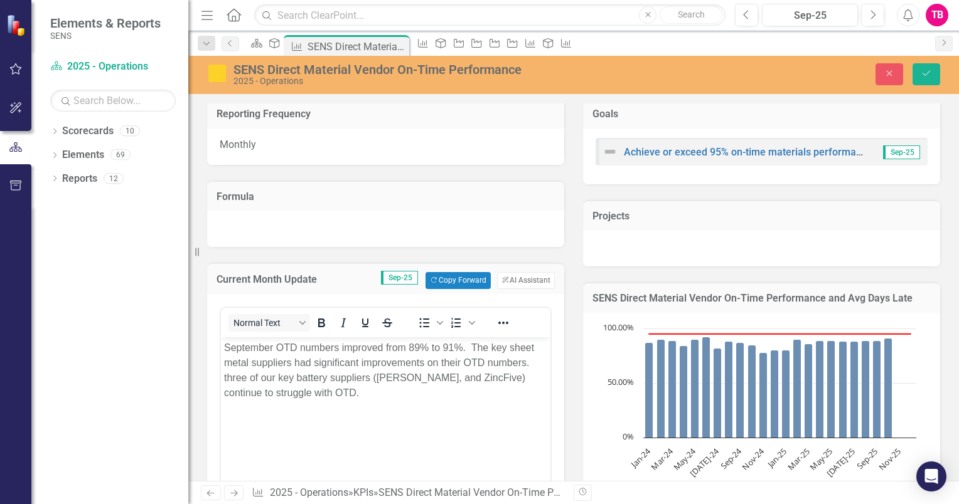
scroll to position [0, 0]
click at [227, 376] on p "September OTD numbers improved from 89% to 91%. The key sheet metal suppliers h…" at bounding box center [385, 370] width 323 height 60
click at [321, 392] on p "September OTD numbers improved from 89% to 91%. The key sheet metal suppliers h…" at bounding box center [385, 370] width 323 height 60
click at [331, 386] on p "September OTD numbers improved from 89% to 91%. The key sheet metal suppliers h…" at bounding box center [385, 377] width 323 height 75
drag, startPoint x: 323, startPoint y: 395, endPoint x: 413, endPoint y: 395, distance: 91.0
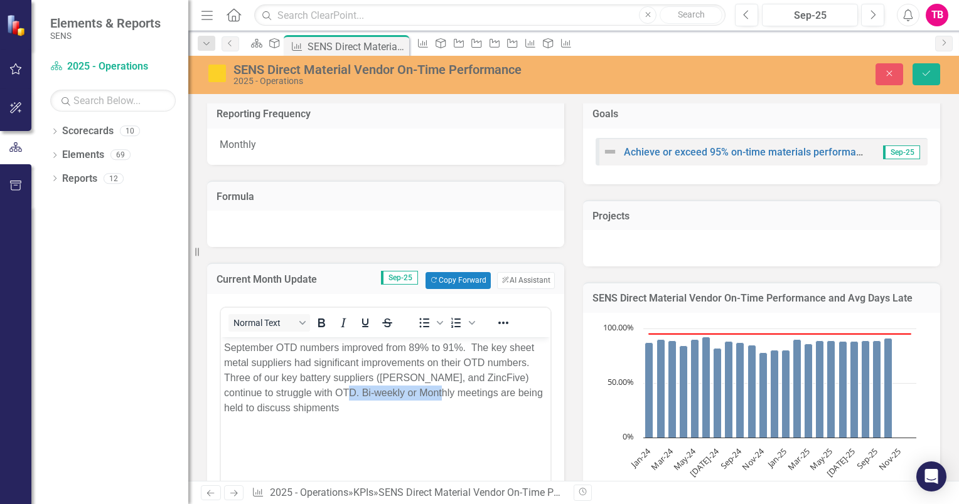
click at [413, 395] on p "September OTD numbers improved from 89% to 91%. The key sheet metal suppliers h…" at bounding box center [385, 377] width 323 height 75
click at [270, 409] on p "September OTD numbers improved from 89% to 91%. The key sheet metal suppliers h…" at bounding box center [385, 377] width 323 height 75
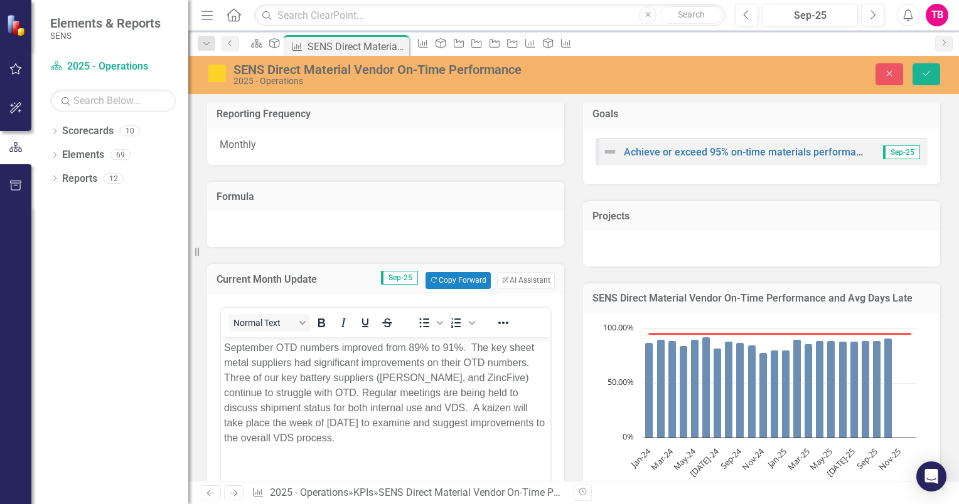
click at [225, 371] on p "September OTD numbers improved from 89% to 91%. The key sheet metal suppliers h…" at bounding box center [385, 392] width 323 height 105
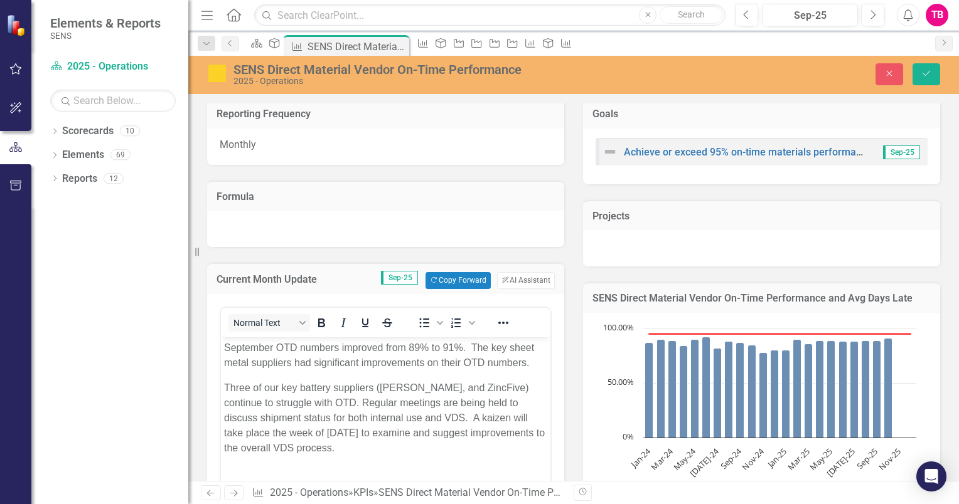
click at [536, 361] on p "September OTD numbers improved from 89% to 91%. The key sheet metal suppliers h…" at bounding box center [385, 355] width 323 height 30
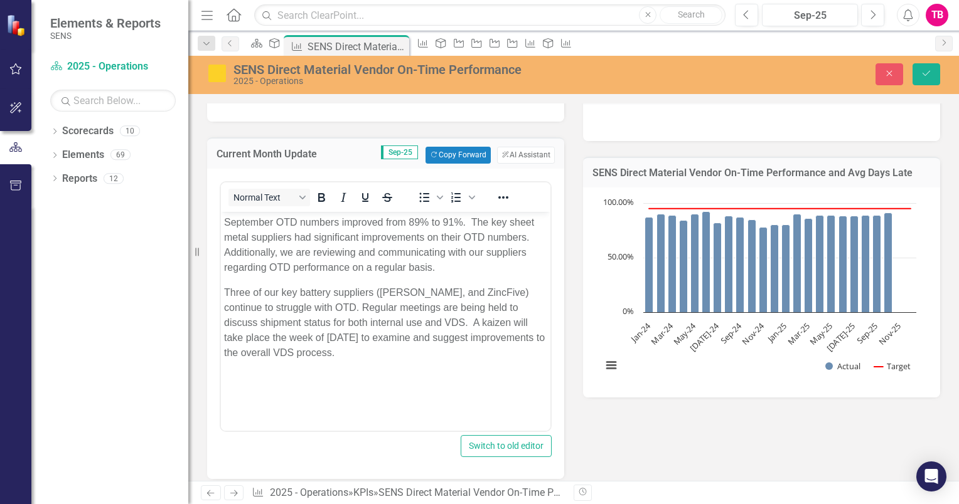
scroll to position [125, 0]
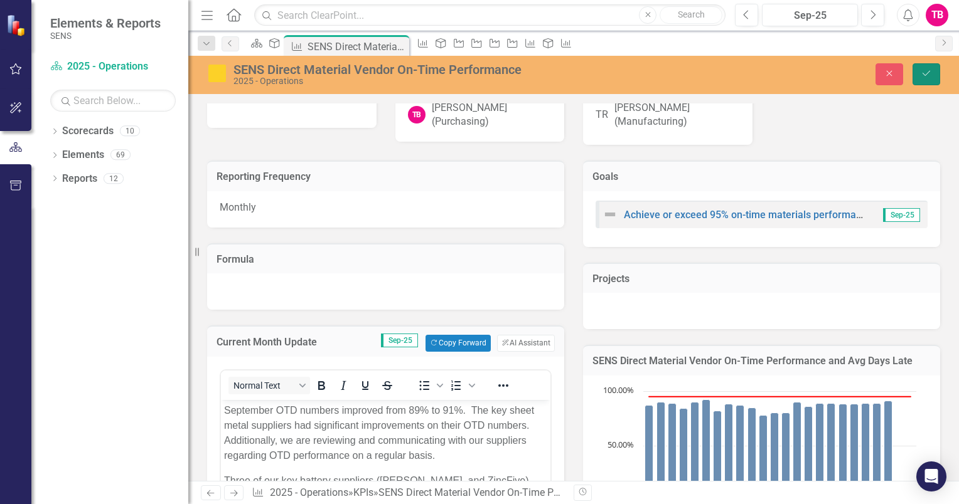
click at [932, 71] on button "Save" at bounding box center [926, 74] width 28 height 22
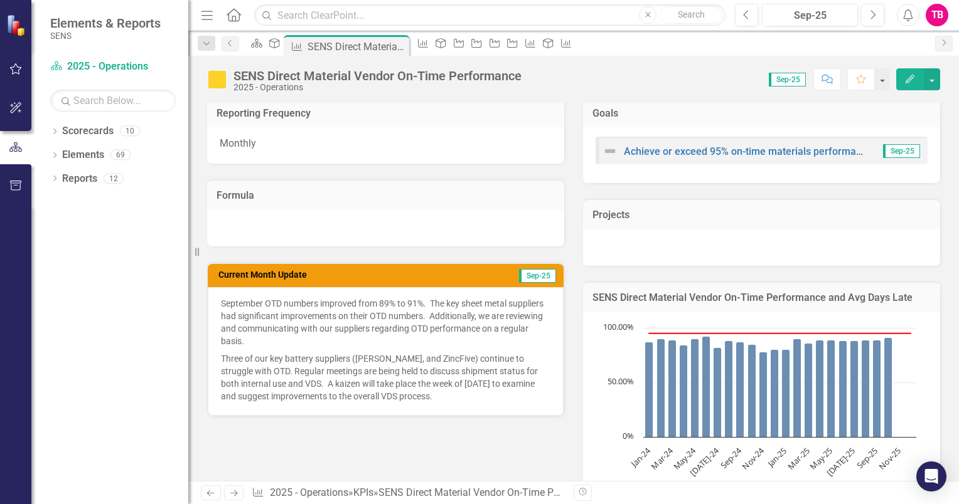
scroll to position [0, 0]
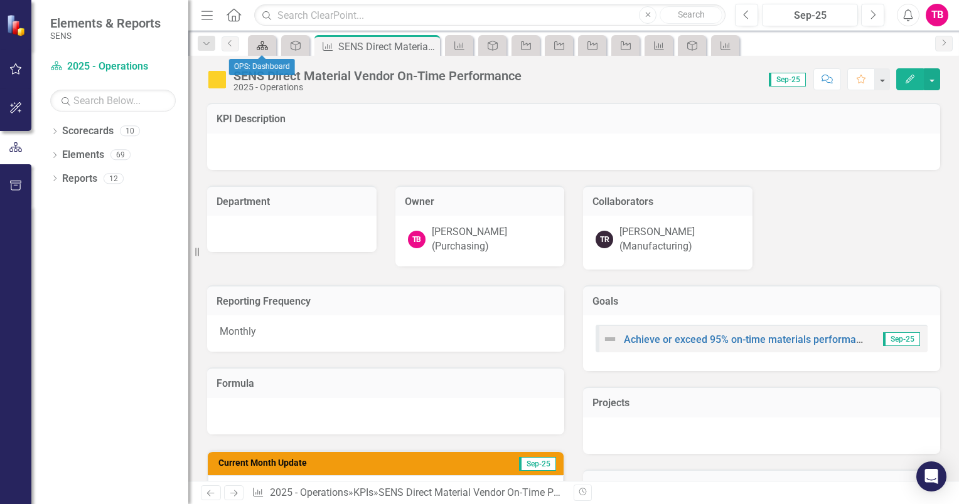
click at [265, 49] on icon at bounding box center [262, 45] width 11 height 9
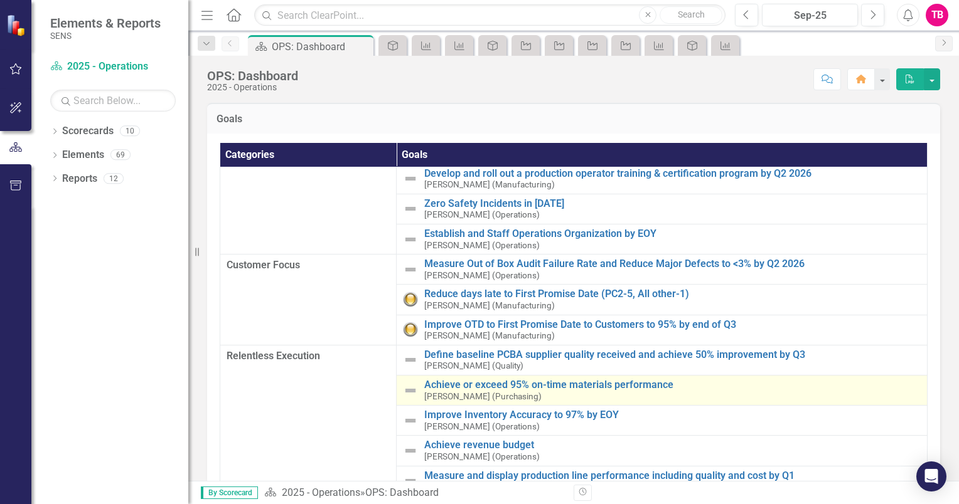
scroll to position [125, 0]
